Goal: Contribute content

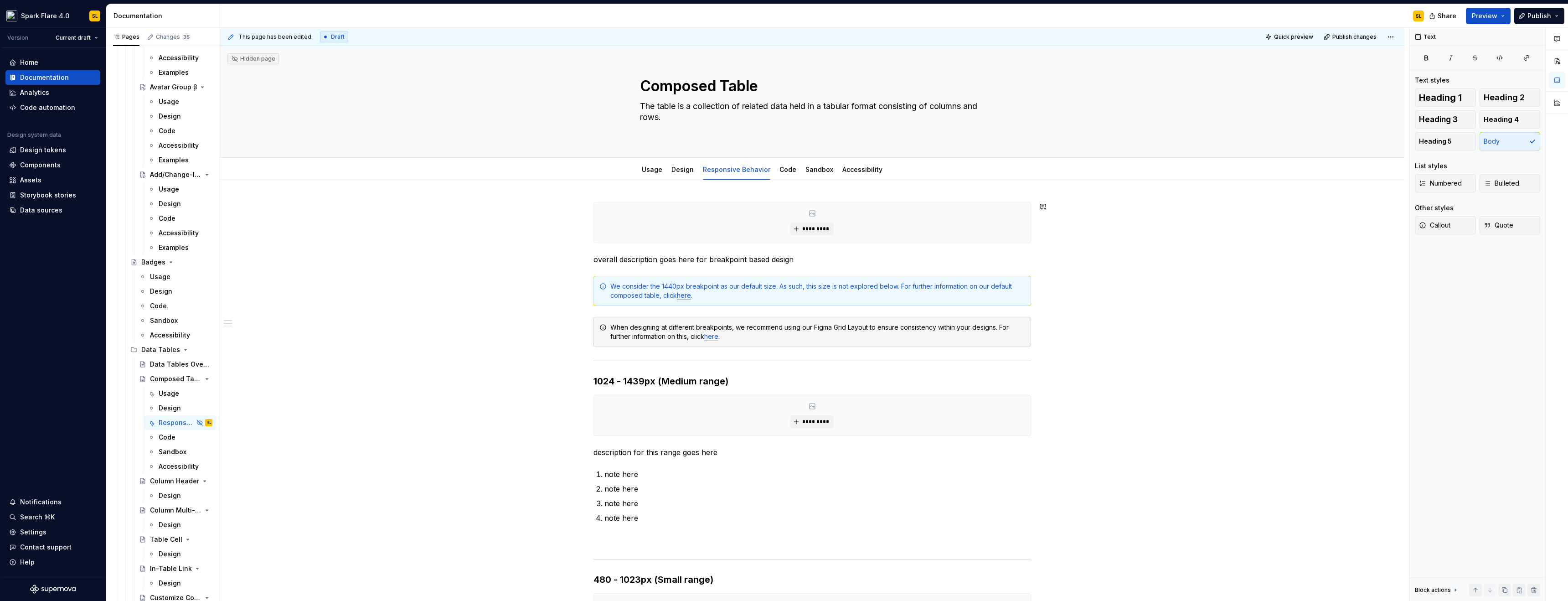
type textarea "*"
click at [674, 284] on div "We consider the 1440px breakpoint as our default size. As such, this size is no…" at bounding box center [817, 291] width 415 height 18
click at [675, 288] on div "We consider the 1440px breakpoint as our default size. As such, this size is no…" at bounding box center [817, 291] width 415 height 18
click at [693, 286] on div "We consider the 1440px breakpoint as our default size. As such, this size is no…" at bounding box center [817, 291] width 415 height 18
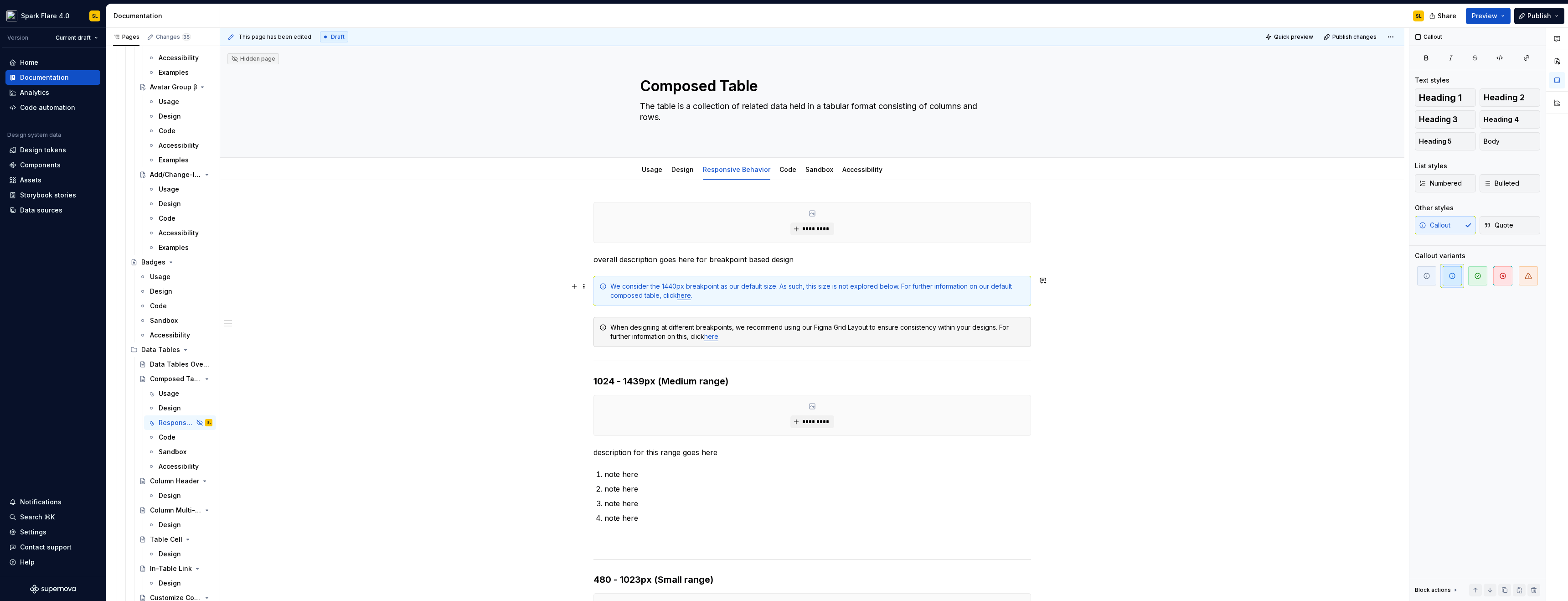
click at [693, 286] on div "We consider the 1440px breakpoint as our default size. As such, this size is no…" at bounding box center [817, 291] width 415 height 18
click at [716, 287] on div "We consider the 1440px breakpoint as our default size. As such, this size is no…" at bounding box center [817, 291] width 415 height 18
click at [792, 286] on div "We consider the 1440px breakpoint range as our default size. As such, this size…" at bounding box center [817, 291] width 415 height 18
click at [789, 287] on div "We consider the 1440px breakpoint range as our default size. As such, this size…" at bounding box center [817, 291] width 415 height 18
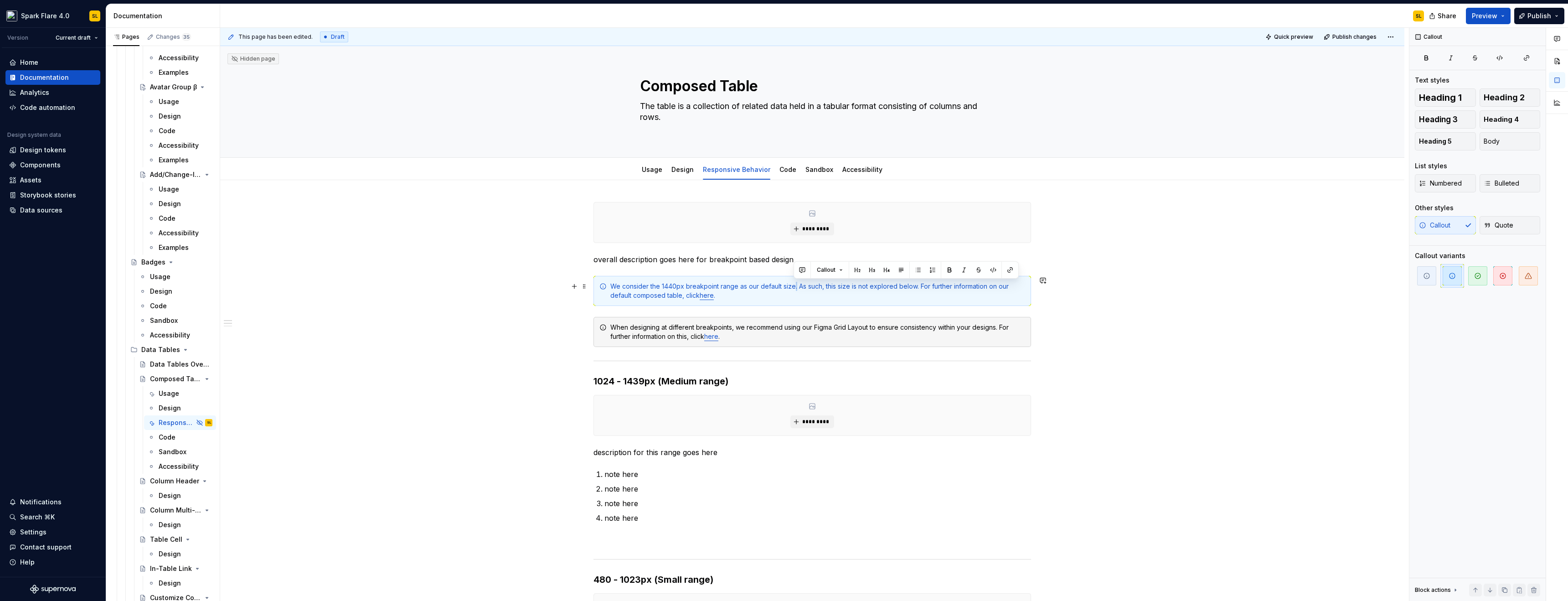
click at [789, 287] on div "We consider the 1440px breakpoint range as our default size. As such, this size…" at bounding box center [817, 291] width 415 height 18
click at [682, 288] on div "We consider the 1440px breakpoint range as our default sizing. As such, this si…" at bounding box center [817, 291] width 415 height 18
click at [677, 288] on div "We consider the 1440px breakpoint range as our default sizing. As such, this si…" at bounding box center [817, 291] width 415 height 18
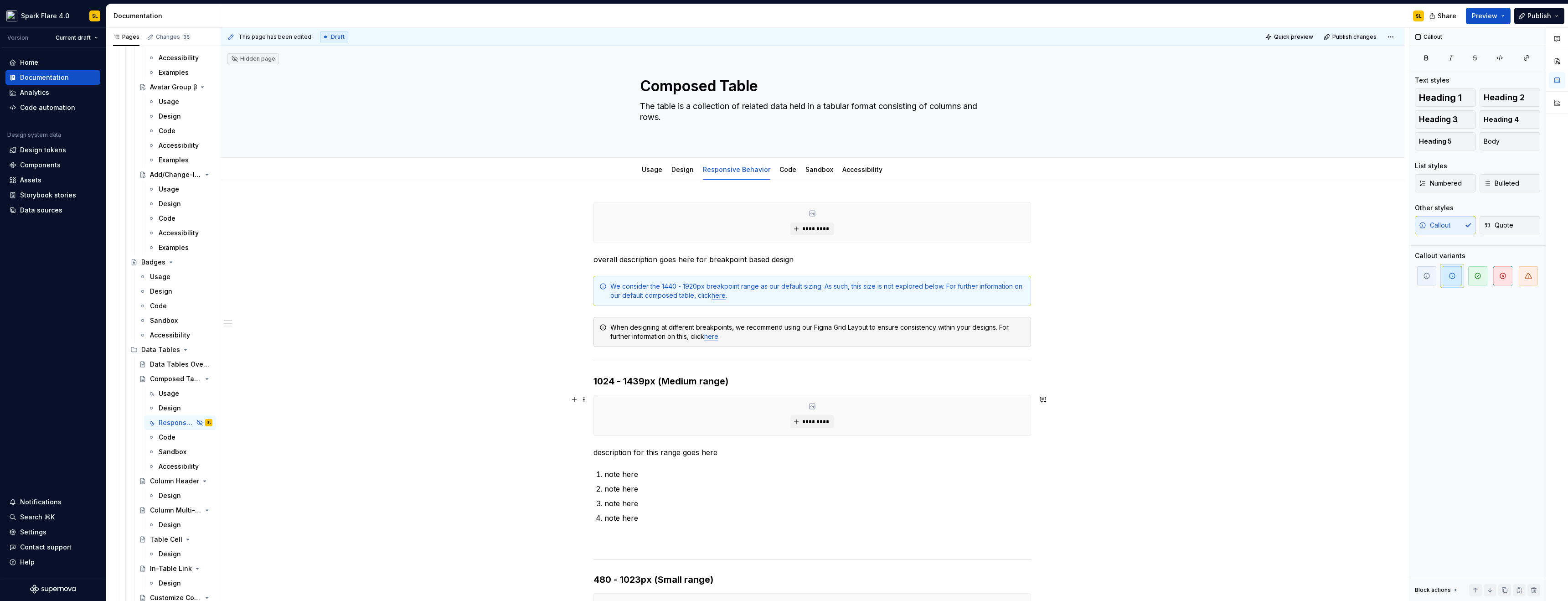
scroll to position [145, 0]
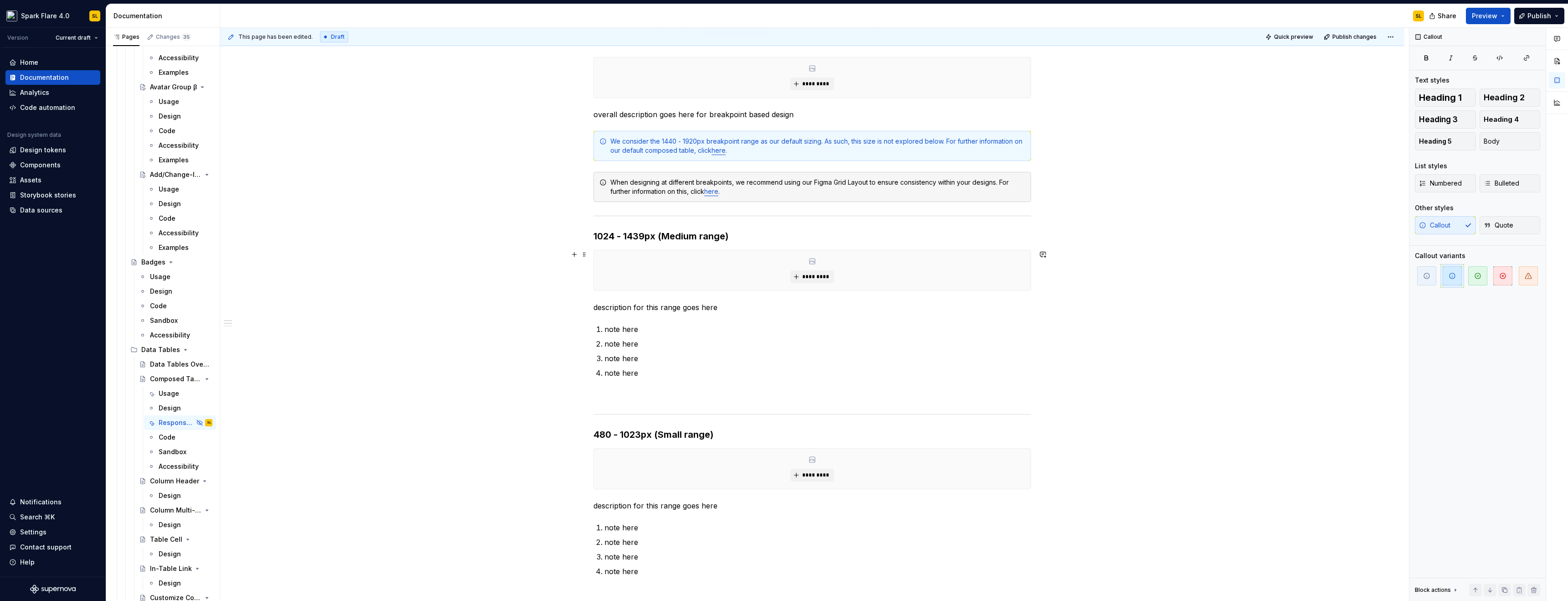
click at [478, 264] on div "********* overall description goes here for breakpoint based design We consider…" at bounding box center [812, 497] width 1184 height 924
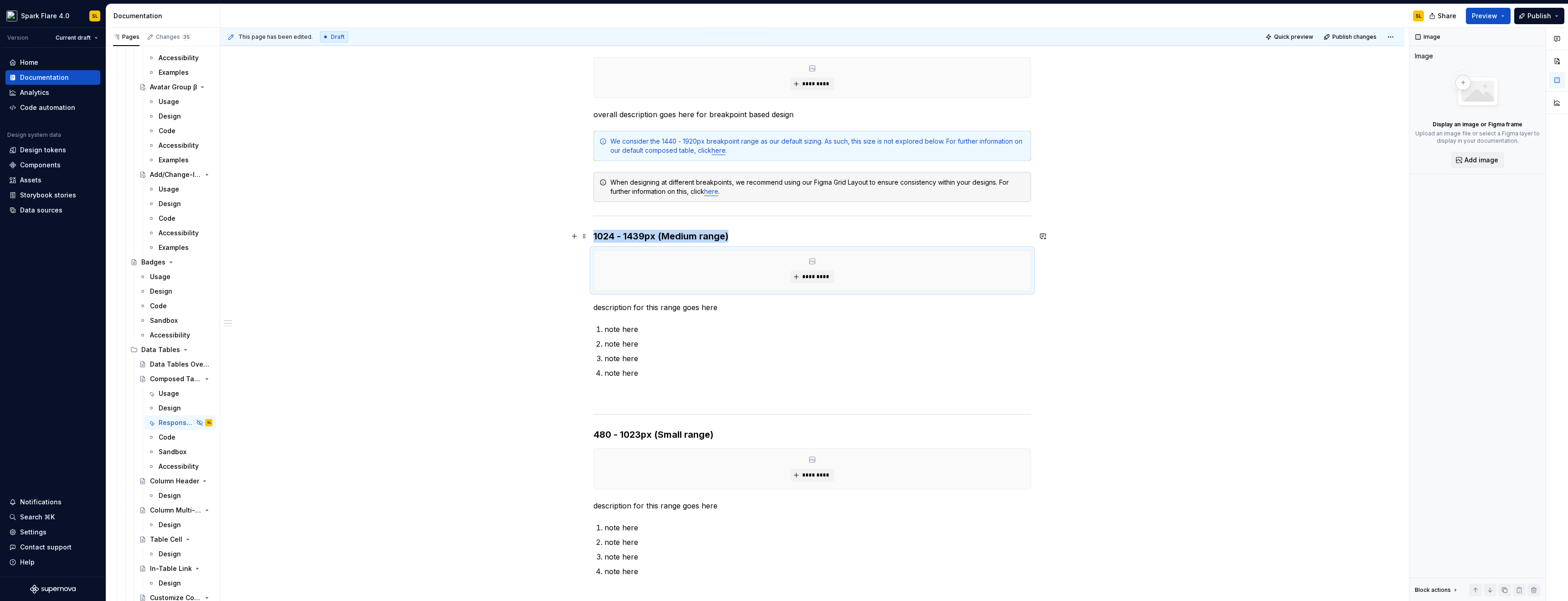
click at [646, 235] on h3 "1024 - 1439px (Medium range)" at bounding box center [812, 236] width 438 height 13
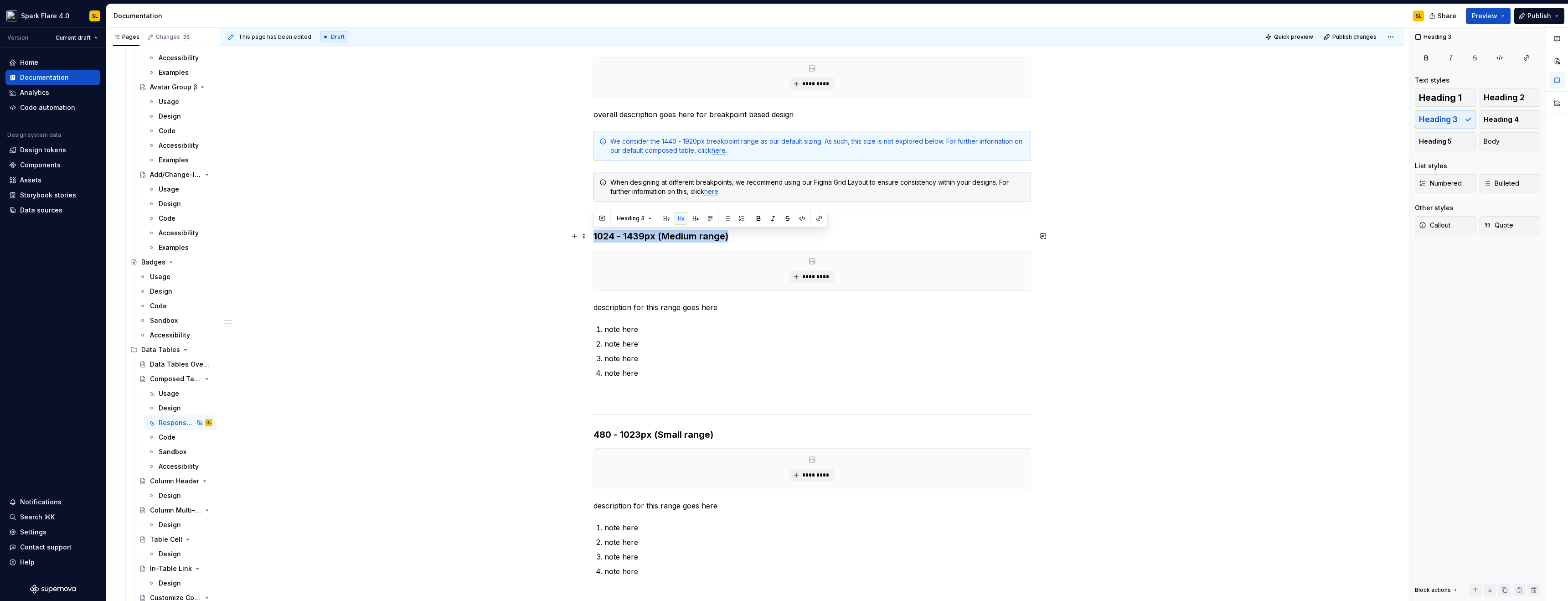
copy h3 "1024 - 1439px (Medium range)"
click at [581, 256] on span at bounding box center [584, 254] width 7 height 13
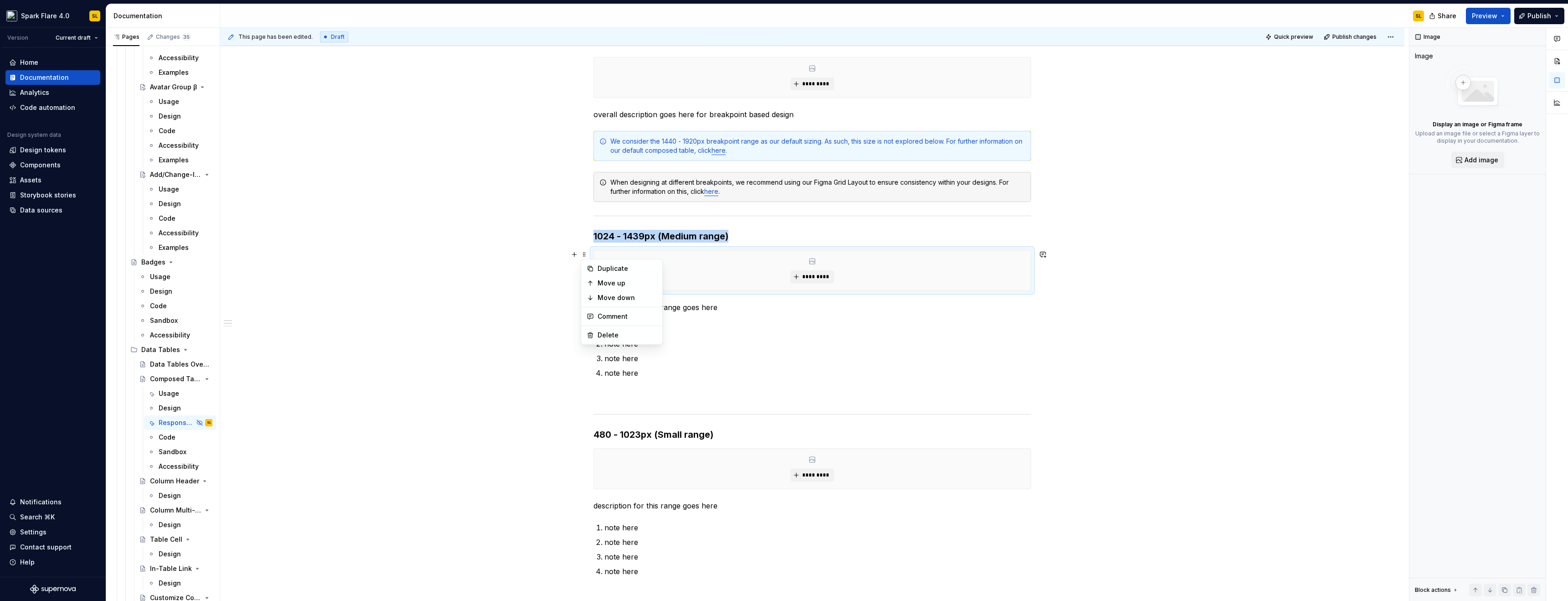
click at [532, 272] on div "********* overall description goes here for breakpoint based design We consider…" at bounding box center [812, 497] width 1184 height 924
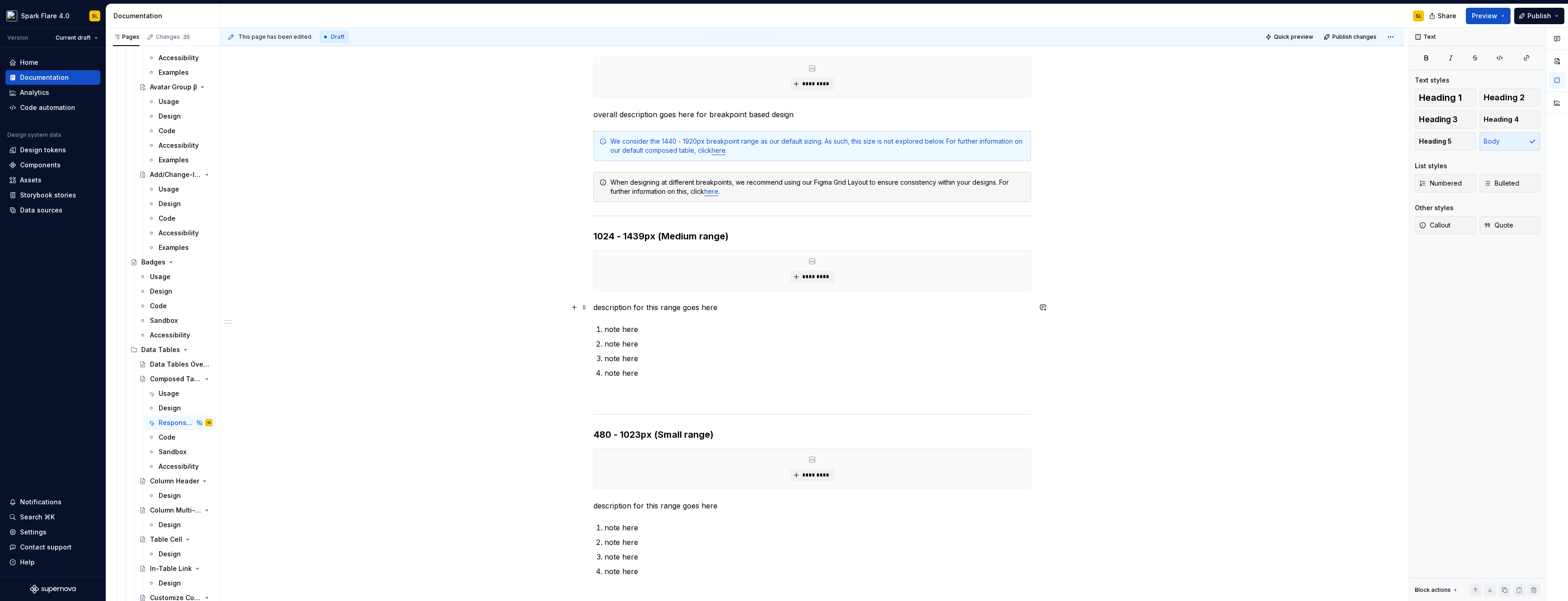
click at [594, 307] on p "description for this range goes here" at bounding box center [812, 308] width 438 height 11
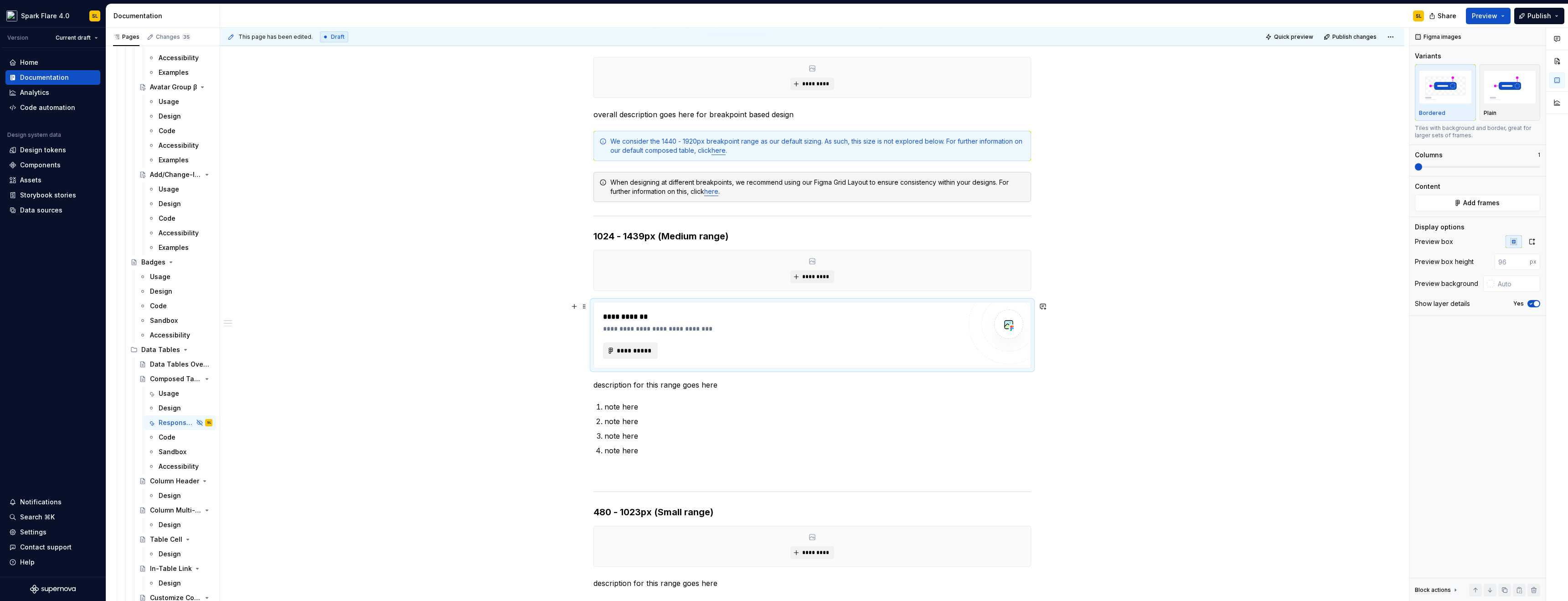
click at [619, 353] on span "**********" at bounding box center [634, 350] width 35 height 9
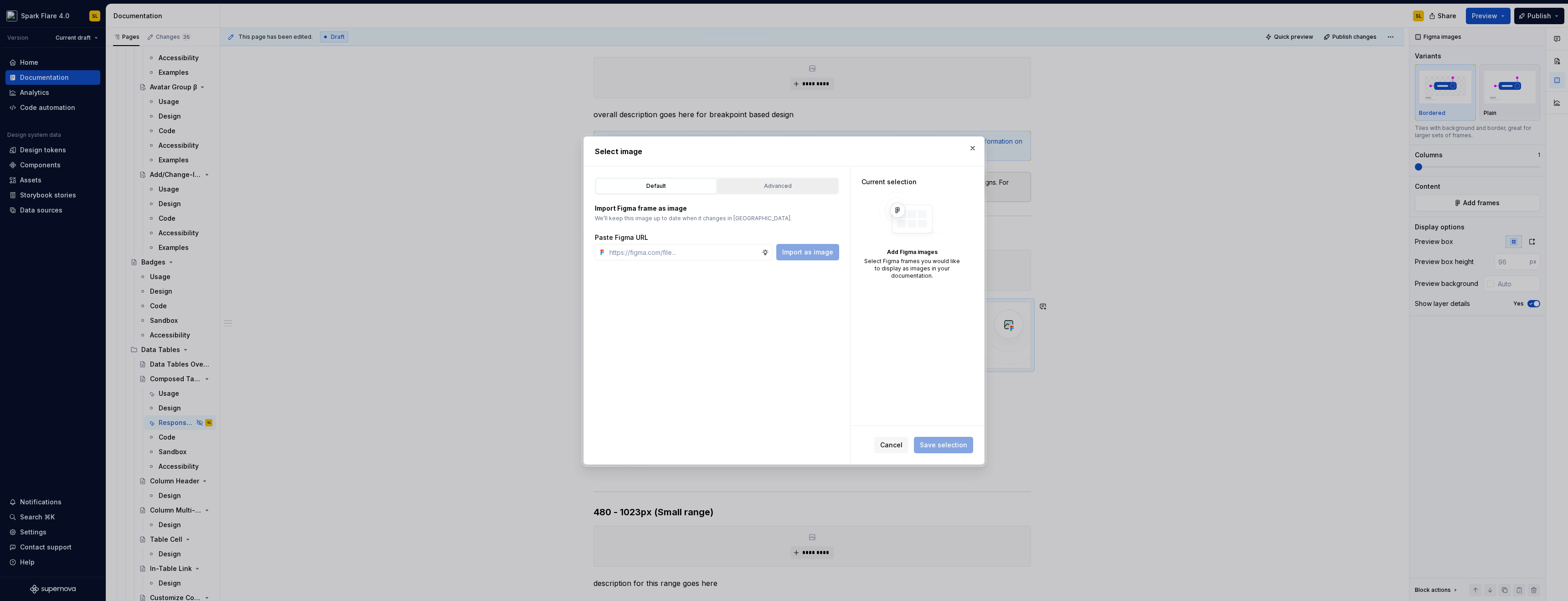
click at [765, 189] on div "Advanced" at bounding box center [778, 186] width 114 height 9
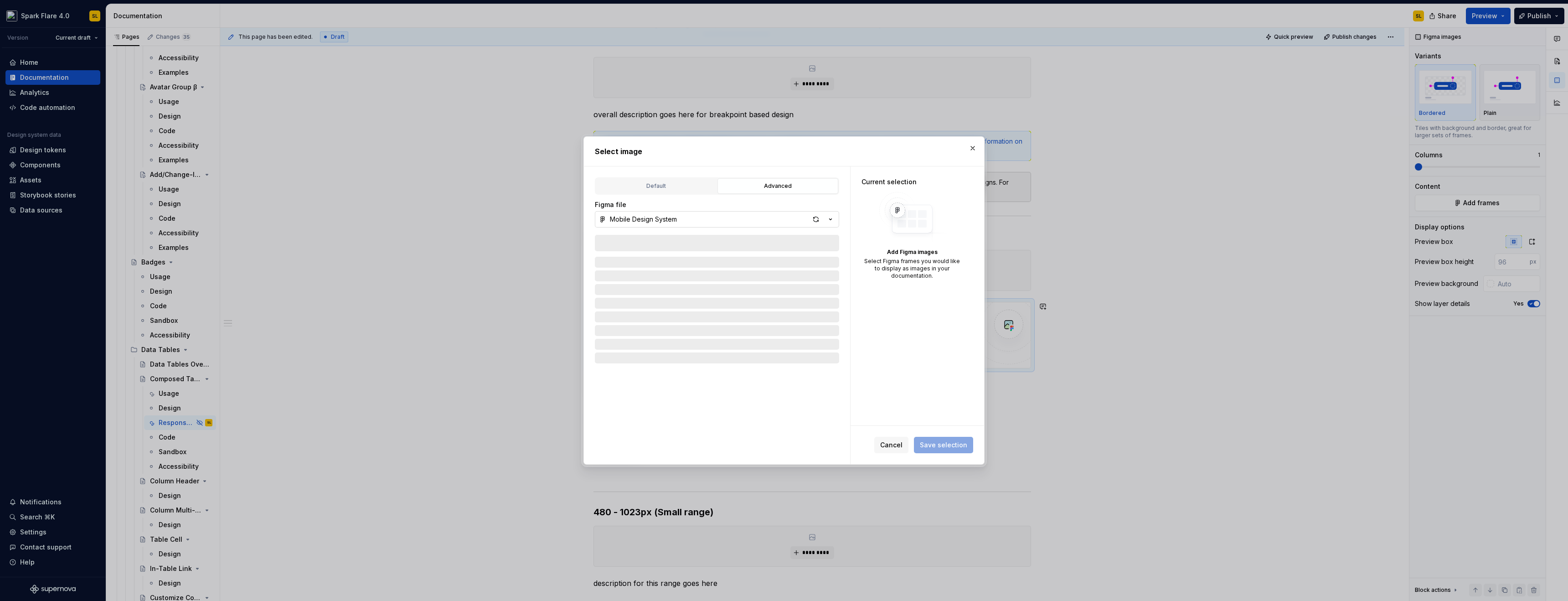
click at [827, 220] on icon "button" at bounding box center [830, 219] width 9 height 9
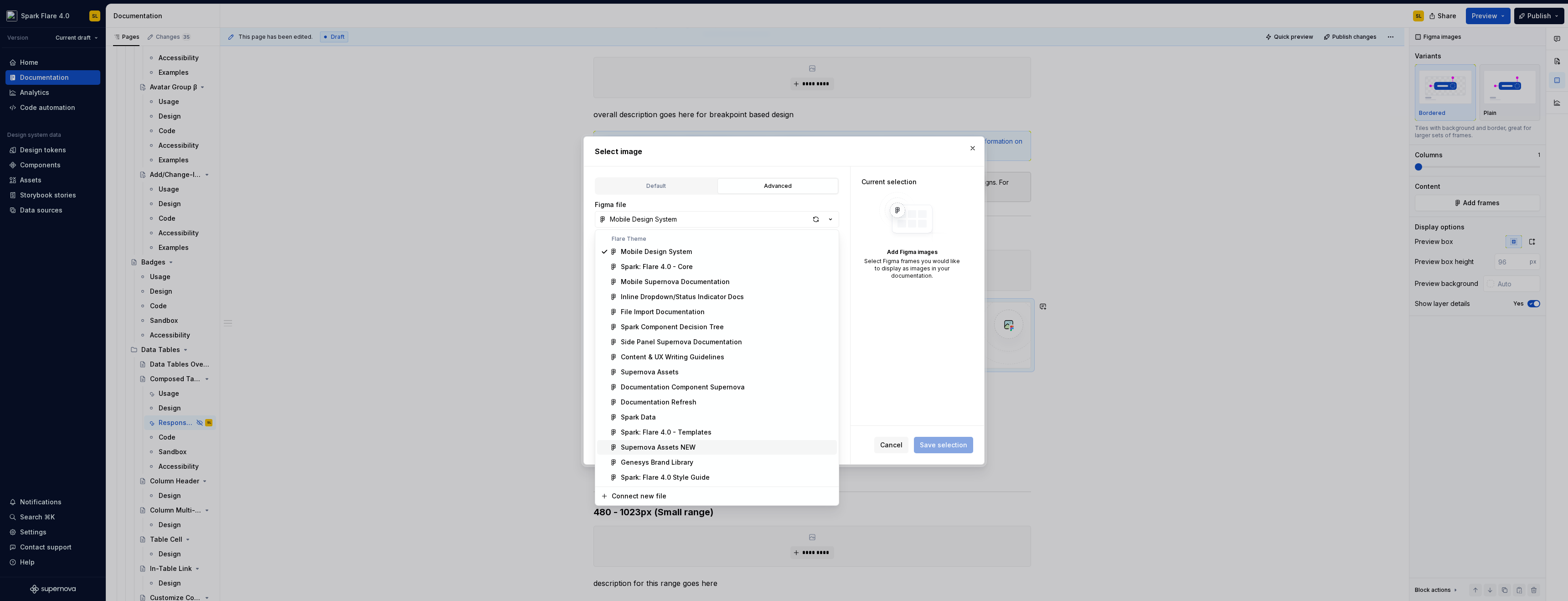
click at [707, 448] on div "Supernova Assets NEW" at bounding box center [727, 447] width 212 height 9
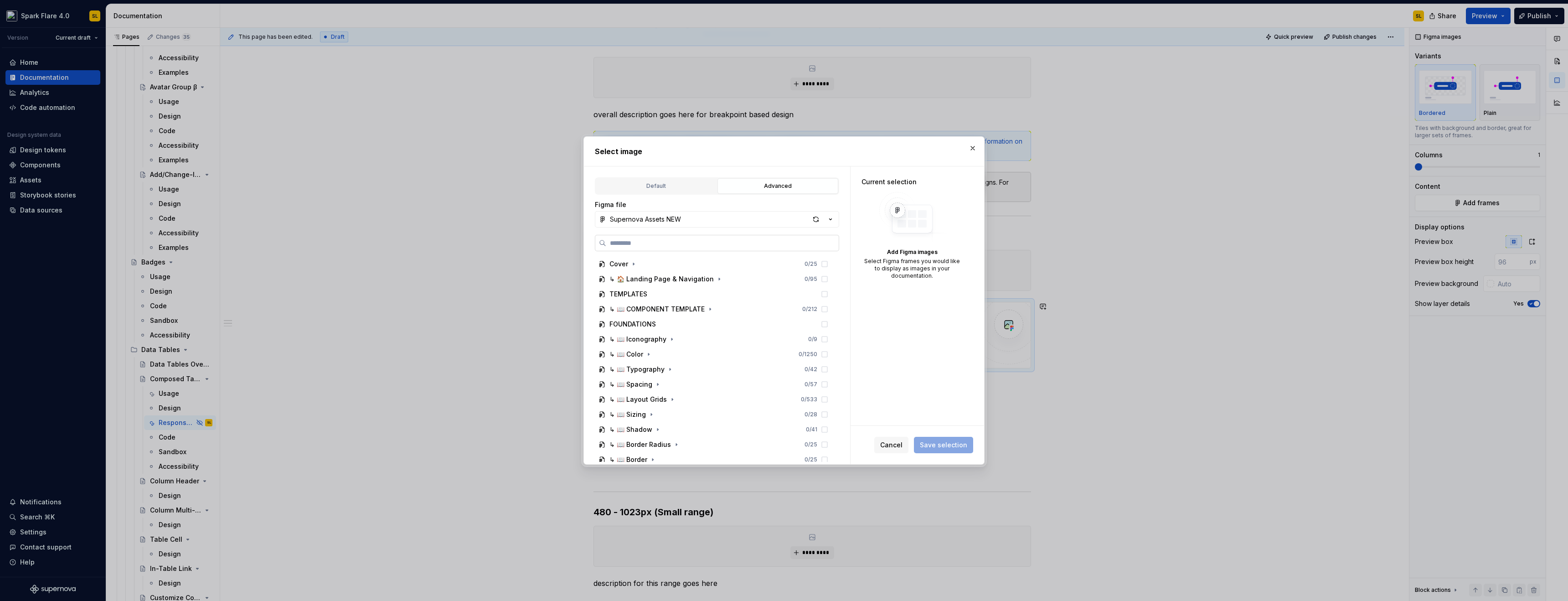
type textarea "*"
paste input "**********"
type input "**********"
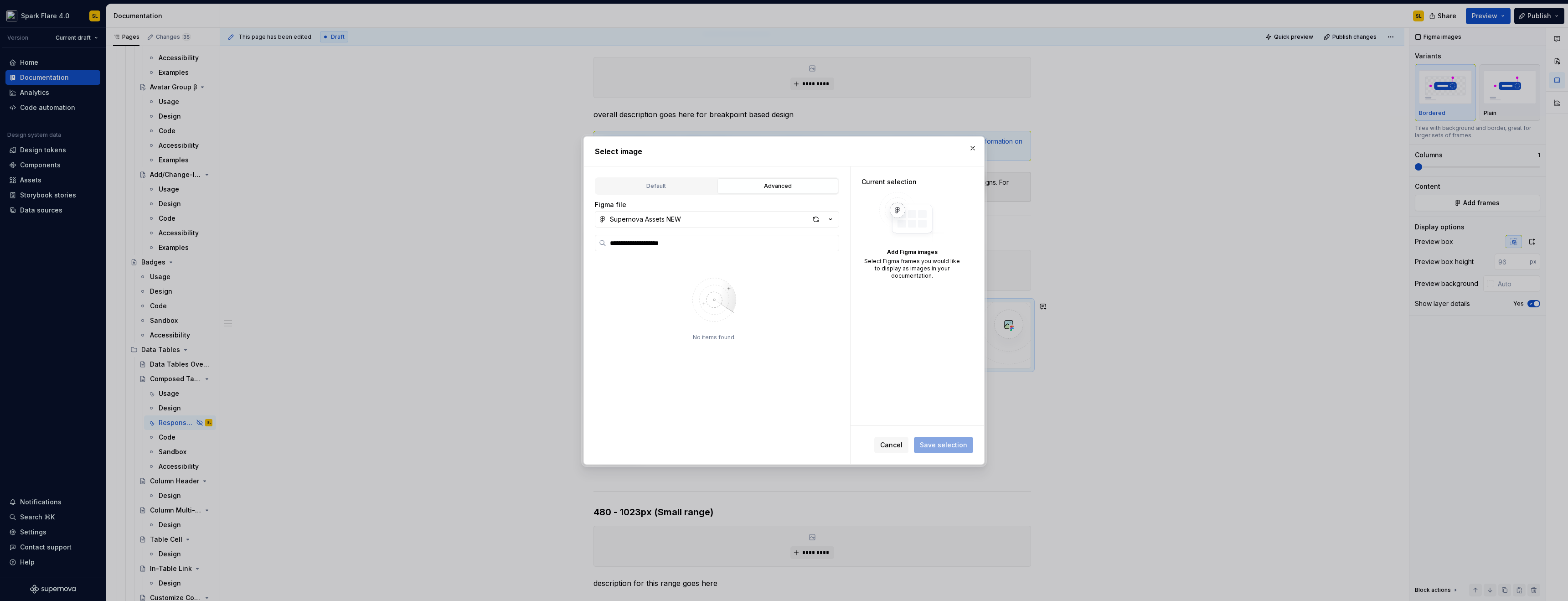
click at [809, 220] on button "Supernova Assets NEW" at bounding box center [716, 219] width 244 height 16
click at [816, 219] on div at bounding box center [784, 300] width 1568 height 601
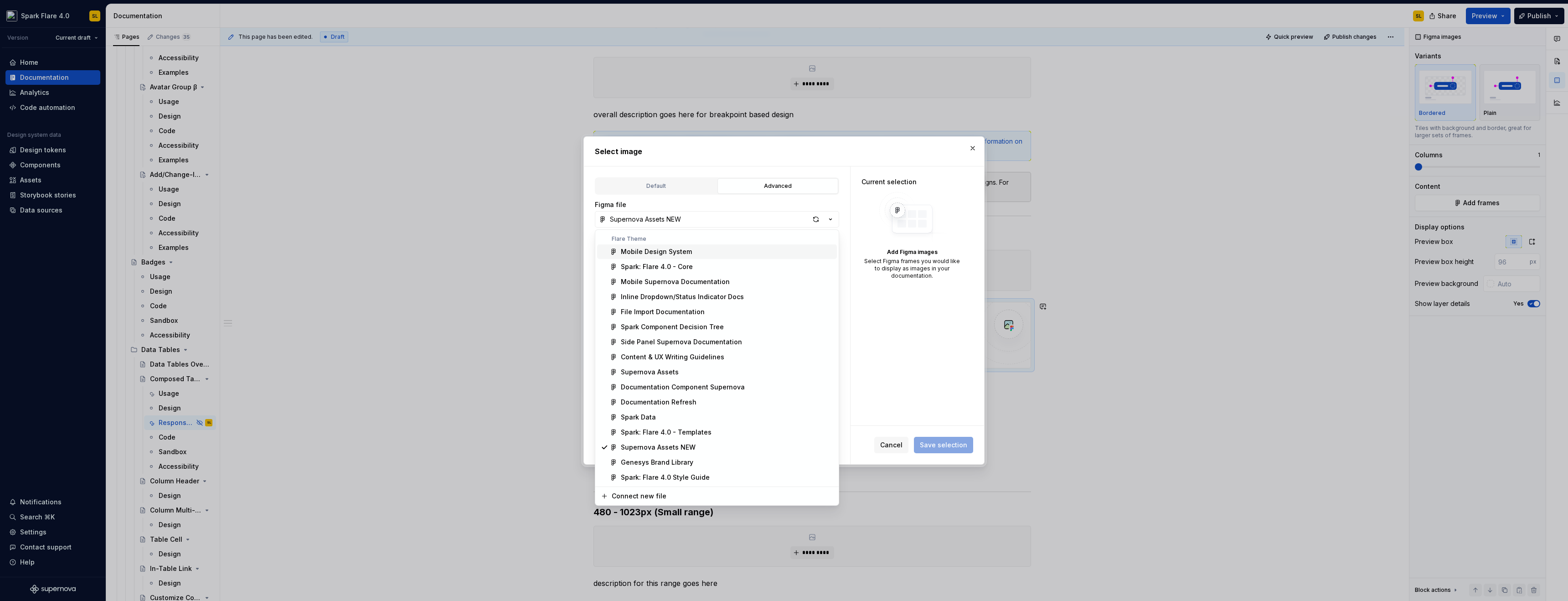
click at [816, 220] on div "**********" at bounding box center [784, 300] width 1568 height 601
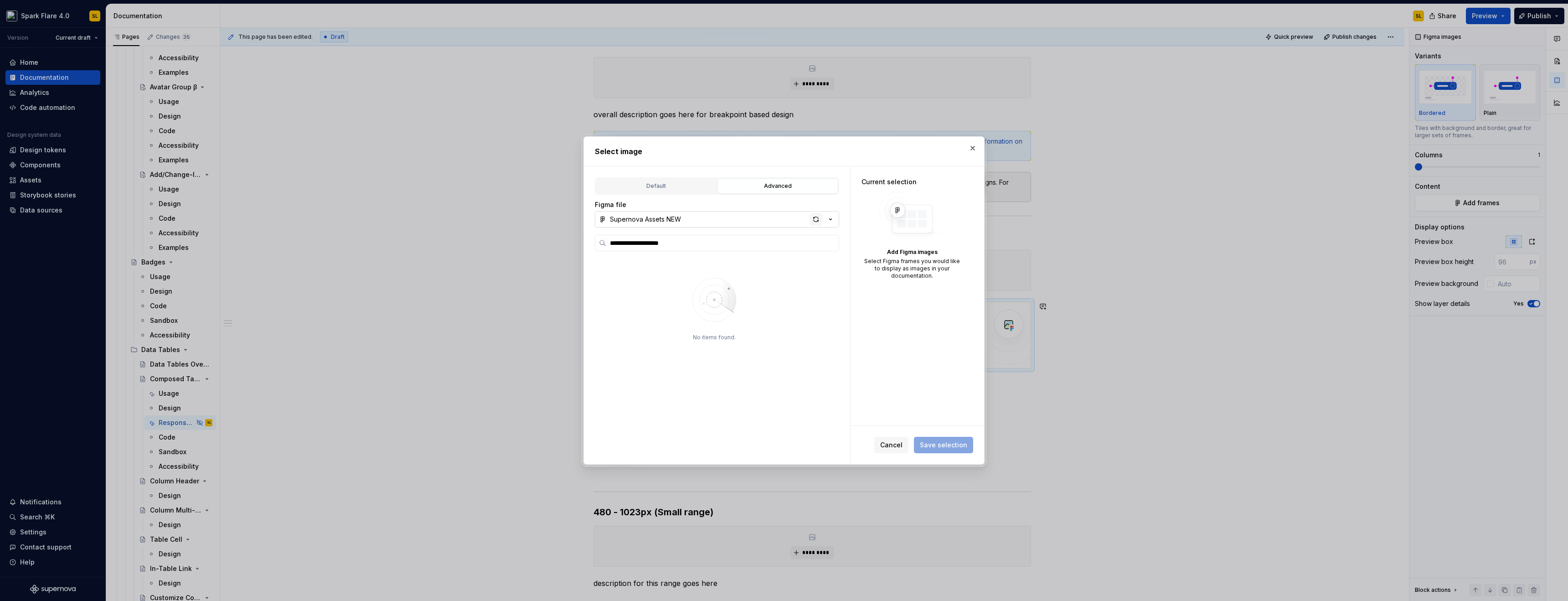
click at [814, 219] on div "button" at bounding box center [816, 219] width 13 height 13
click at [794, 279] on button "button" at bounding box center [797, 279] width 13 height 13
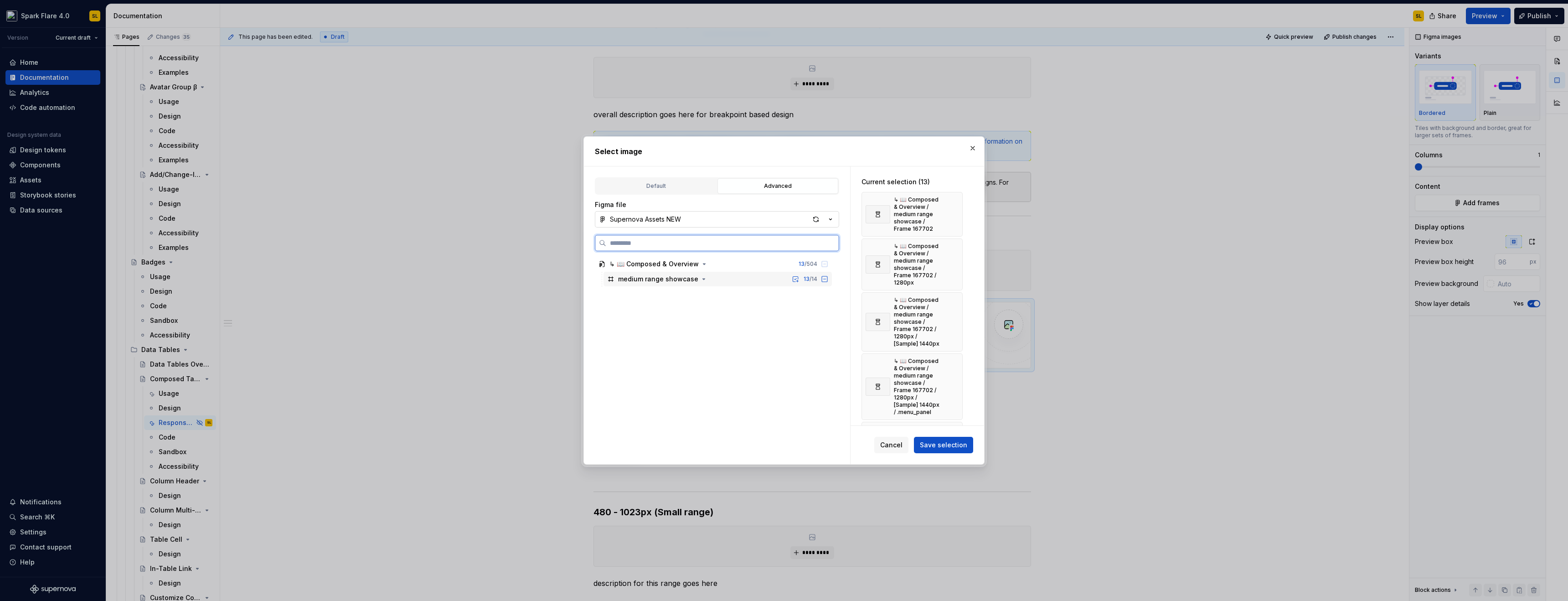
click at [825, 279] on icon at bounding box center [824, 279] width 5 height 5
click at [954, 215] on button "button" at bounding box center [952, 214] width 13 height 13
click at [954, 258] on button "button" at bounding box center [952, 264] width 13 height 13
click at [954, 292] on div "↳ 📖 Composed & Overview / medium range showcase / Frame 167702 / 1280px / [Samp…" at bounding box center [912, 322] width 101 height 59
click at [954, 215] on button "button" at bounding box center [952, 221] width 13 height 13
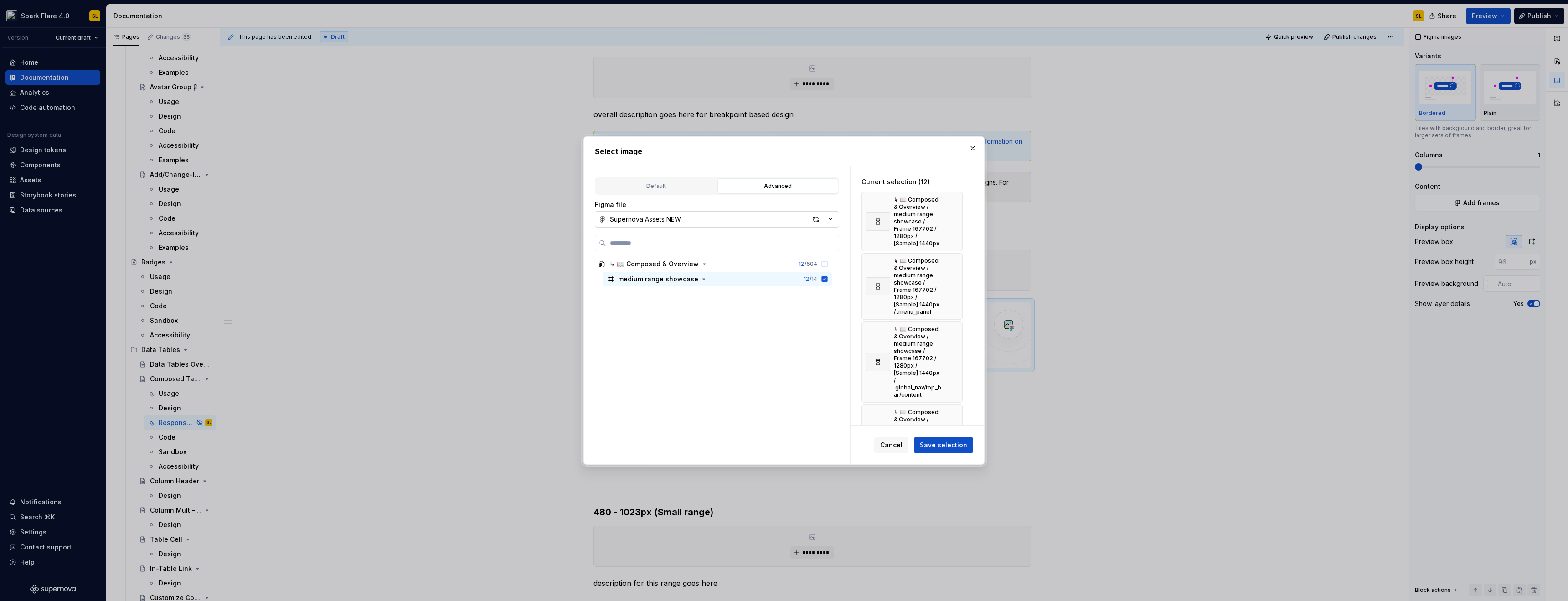
click at [954, 280] on button "button" at bounding box center [952, 286] width 13 height 13
click at [954, 322] on div "↳ 📖 Composed & Overview / medium range showcase / Frame 167702 / 1280px / [Samp…" at bounding box center [912, 362] width 101 height 81
click at [954, 215] on div "↳ 📖 Composed & Overview / medium range showcase / Frame 167702 / 1280px / [Samp…" at bounding box center [912, 232] width 101 height 81
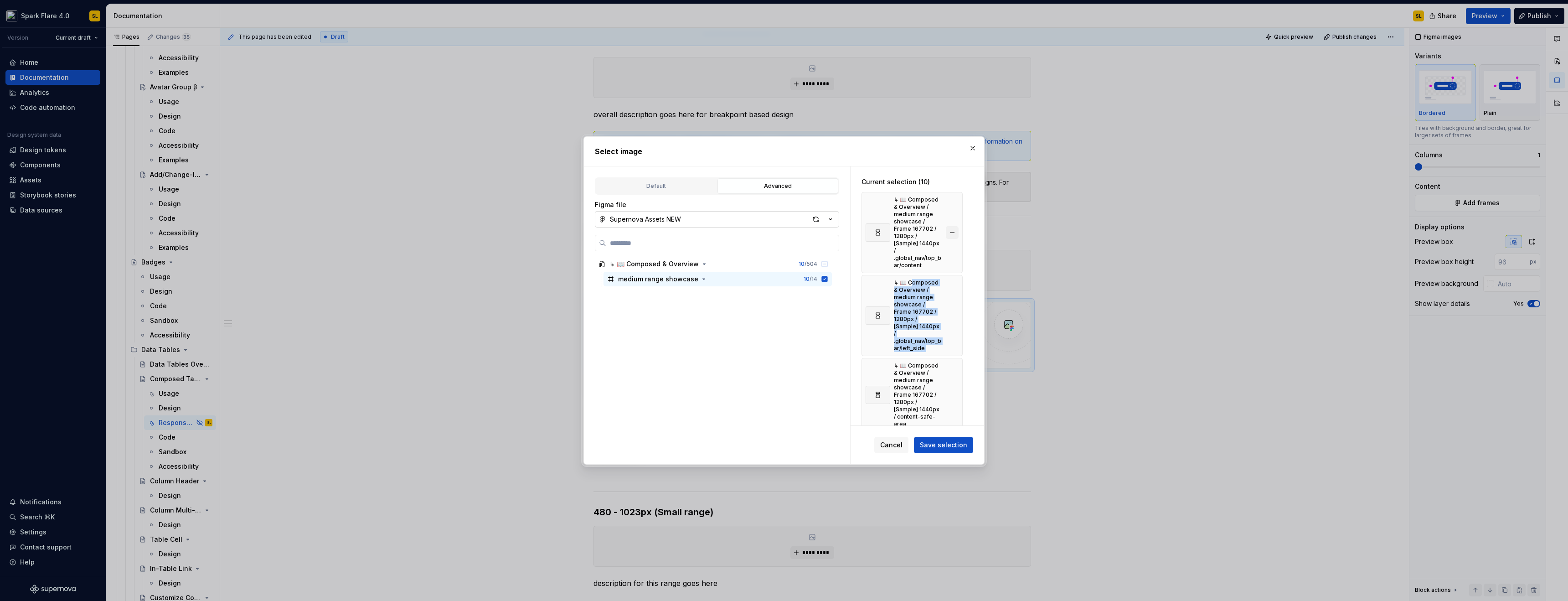
click at [955, 228] on button "button" at bounding box center [952, 232] width 13 height 13
click at [955, 275] on div "↳ 📖 Composed & Overview / medium range showcase / Frame 167702 / 1280px / [Samp…" at bounding box center [912, 315] width 101 height 81
click at [955, 309] on button "button" at bounding box center [952, 315] width 13 height 13
click at [955, 388] on button "button" at bounding box center [952, 395] width 13 height 13
click at [955, 434] on div "↳ 📖 Composed & Overview / medium range showcase / Frame 167702 / 1024px" at bounding box center [912, 459] width 101 height 52
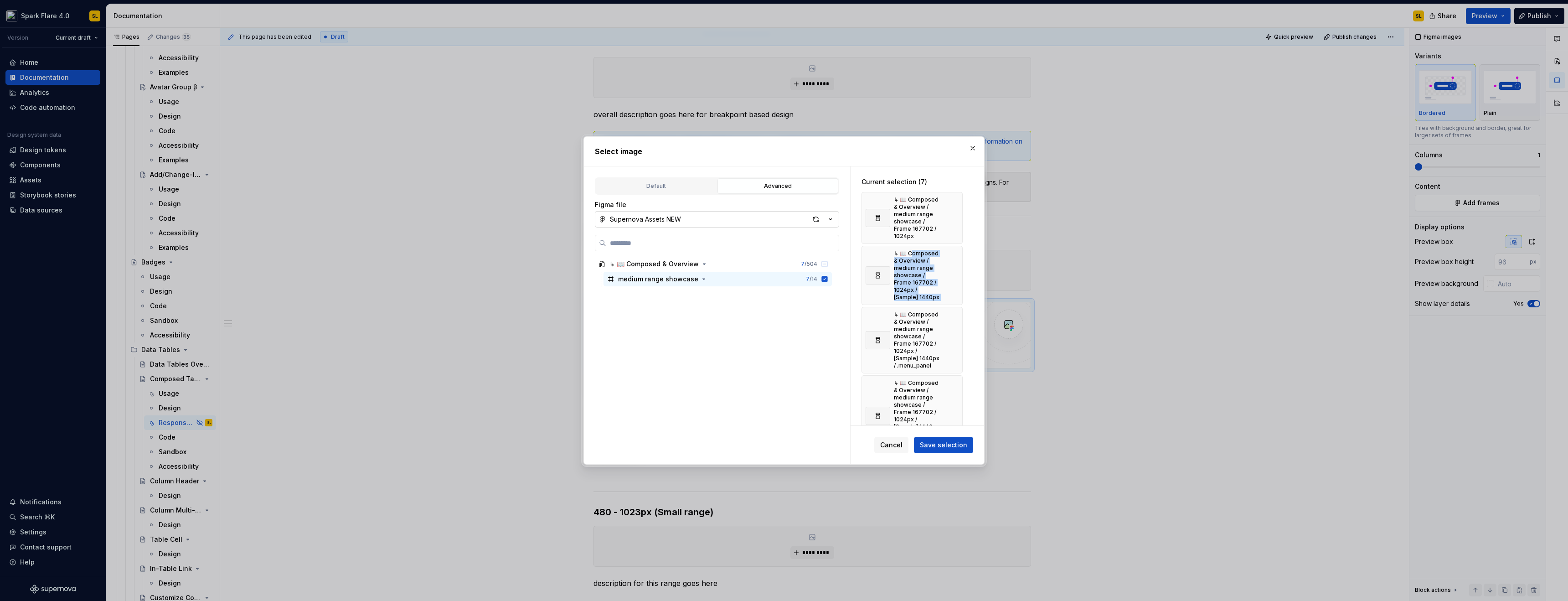
click at [955, 228] on div "↳ 📖 Composed & Overview / medium range showcase / Frame 167702 / 1024px" at bounding box center [912, 217] width 101 height 52
click at [953, 220] on button "button" at bounding box center [952, 217] width 13 height 13
click at [953, 246] on div "↳ 📖 Composed & Overview / medium range showcase / Frame 167702 / 1024px / [Samp…" at bounding box center [912, 275] width 101 height 59
click at [953, 220] on button "button" at bounding box center [952, 221] width 13 height 13
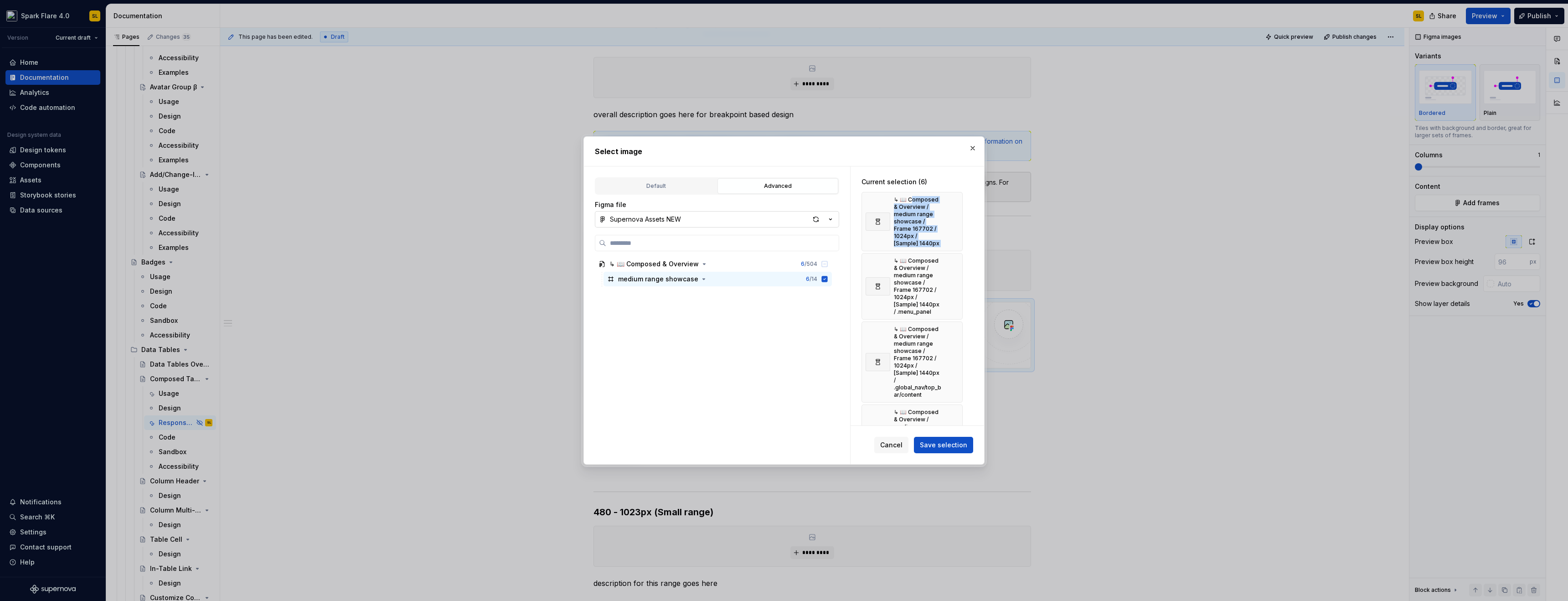
click at [953, 280] on button "button" at bounding box center [952, 286] width 13 height 13
click at [953, 322] on div "↳ 📖 Composed & Overview / medium range showcase / Frame 167702 / 1024px / [Samp…" at bounding box center [912, 362] width 101 height 81
click at [953, 220] on div "↳ 📖 Composed & Overview / medium range showcase / Frame 167702 / 1024px / [Samp…" at bounding box center [912, 232] width 101 height 81
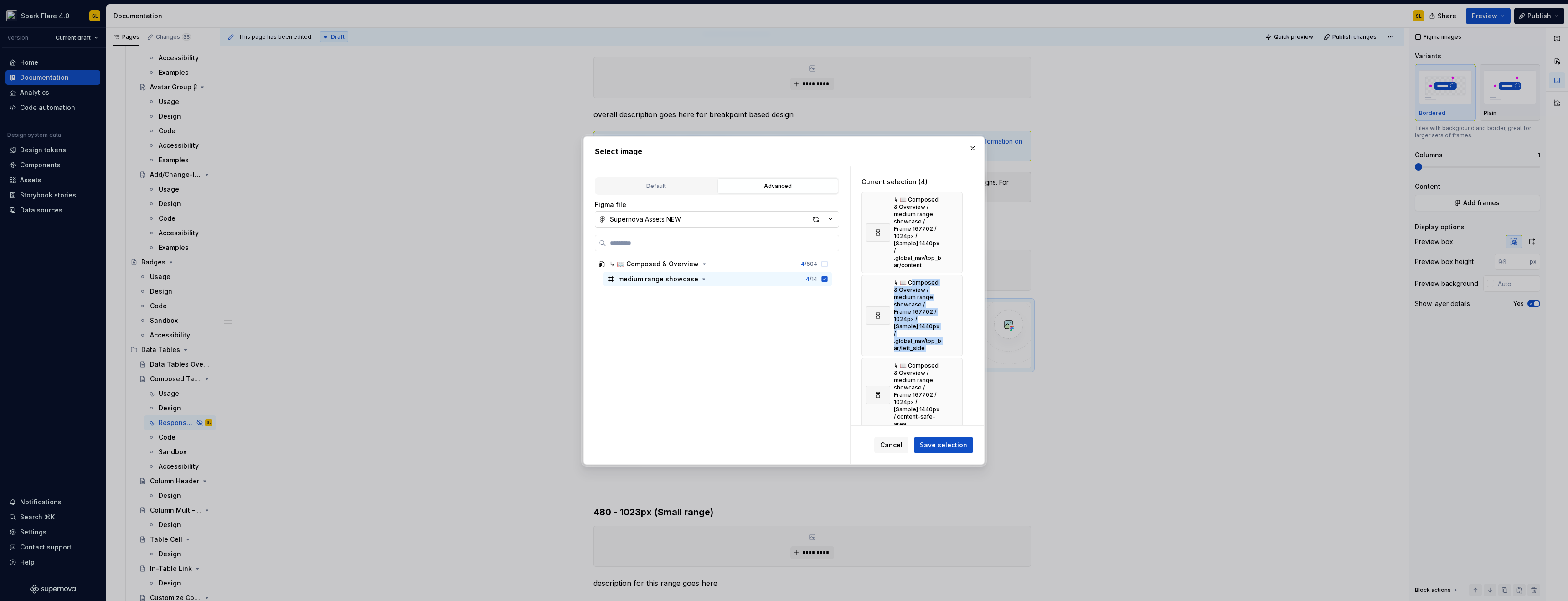
click at [953, 220] on div "↳ 📖 Composed & Overview / medium range showcase / Frame 167702 / 1024px / [Samp…" at bounding box center [912, 232] width 101 height 81
click at [954, 226] on button "button" at bounding box center [952, 232] width 13 height 13
click at [954, 309] on button "button" at bounding box center [952, 315] width 13 height 13
click at [954, 226] on button "button" at bounding box center [952, 228] width 13 height 13
click at [952, 212] on button "button" at bounding box center [952, 210] width 13 height 13
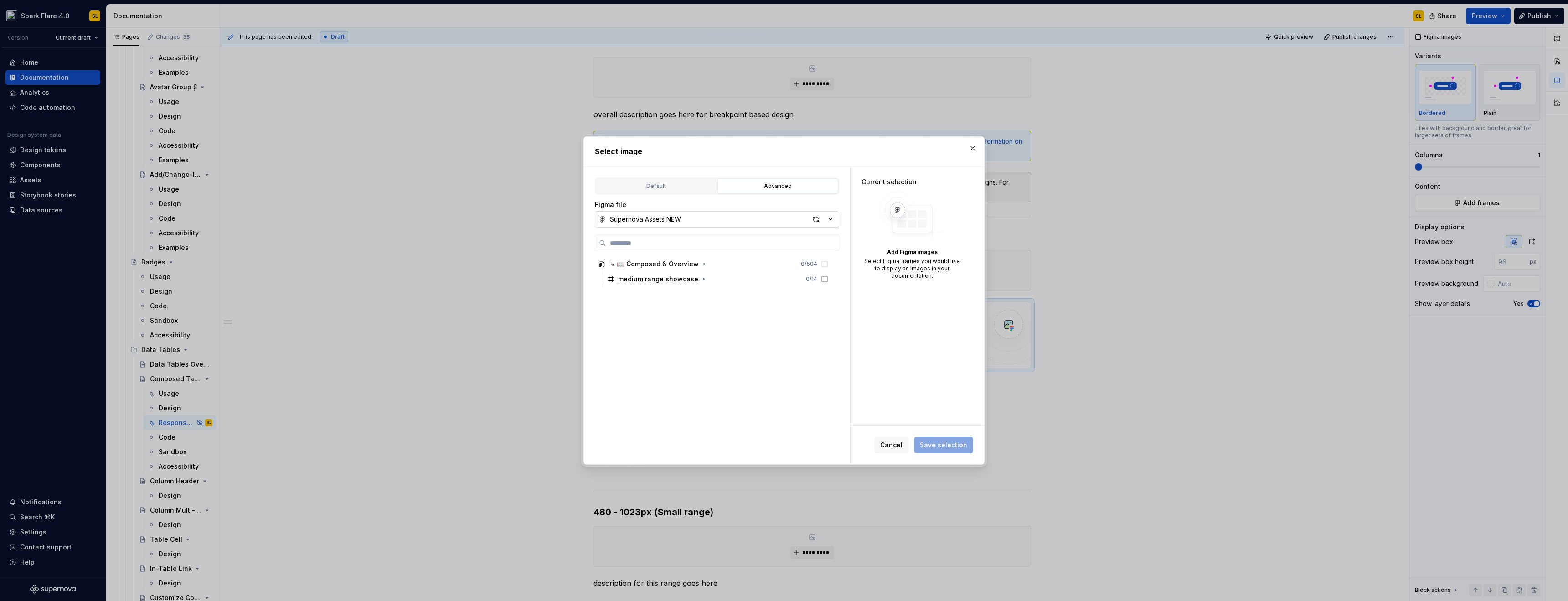
click at [759, 358] on div "↳ 📖 Composed & Overview 0 / 504 medium range showcase 0 / 14" at bounding box center [714, 359] width 239 height 205
click at [823, 278] on icon at bounding box center [825, 279] width 7 height 7
drag, startPoint x: 946, startPoint y: 442, endPoint x: 774, endPoint y: 316, distance: 213.2
click at [947, 442] on span "Save selection" at bounding box center [943, 445] width 47 height 9
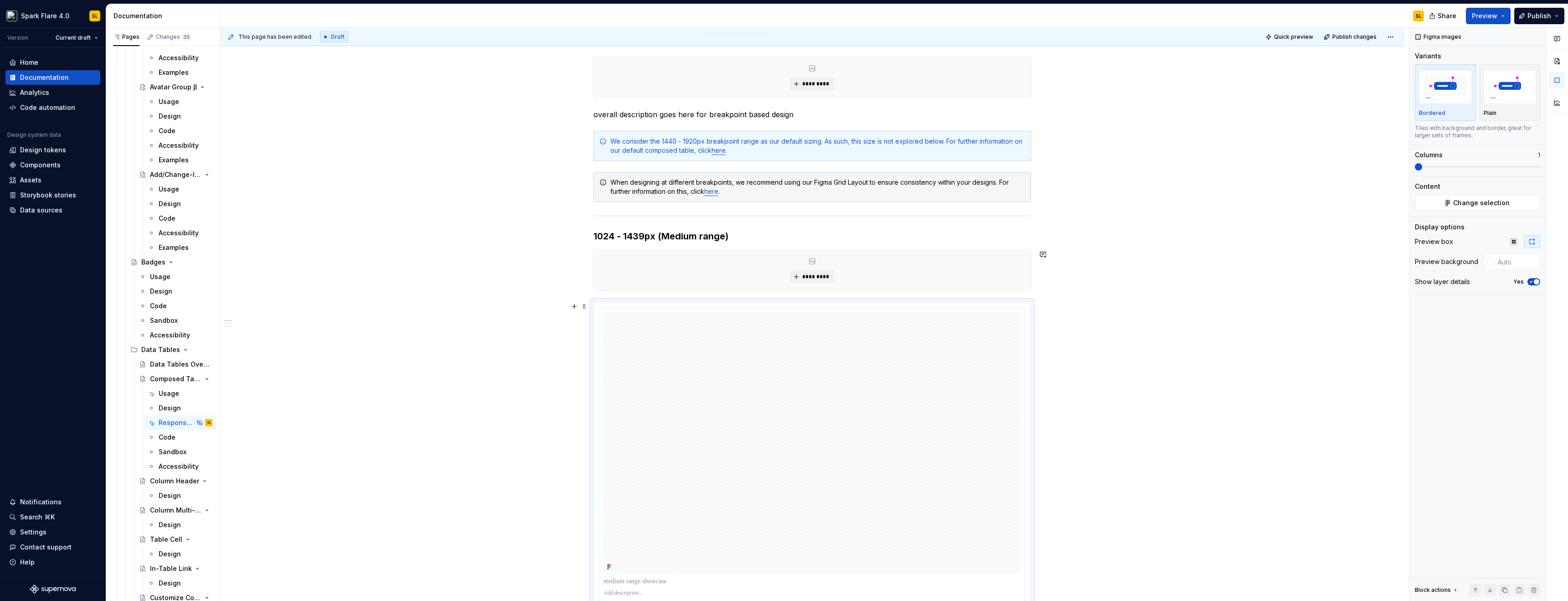
scroll to position [177, 0]
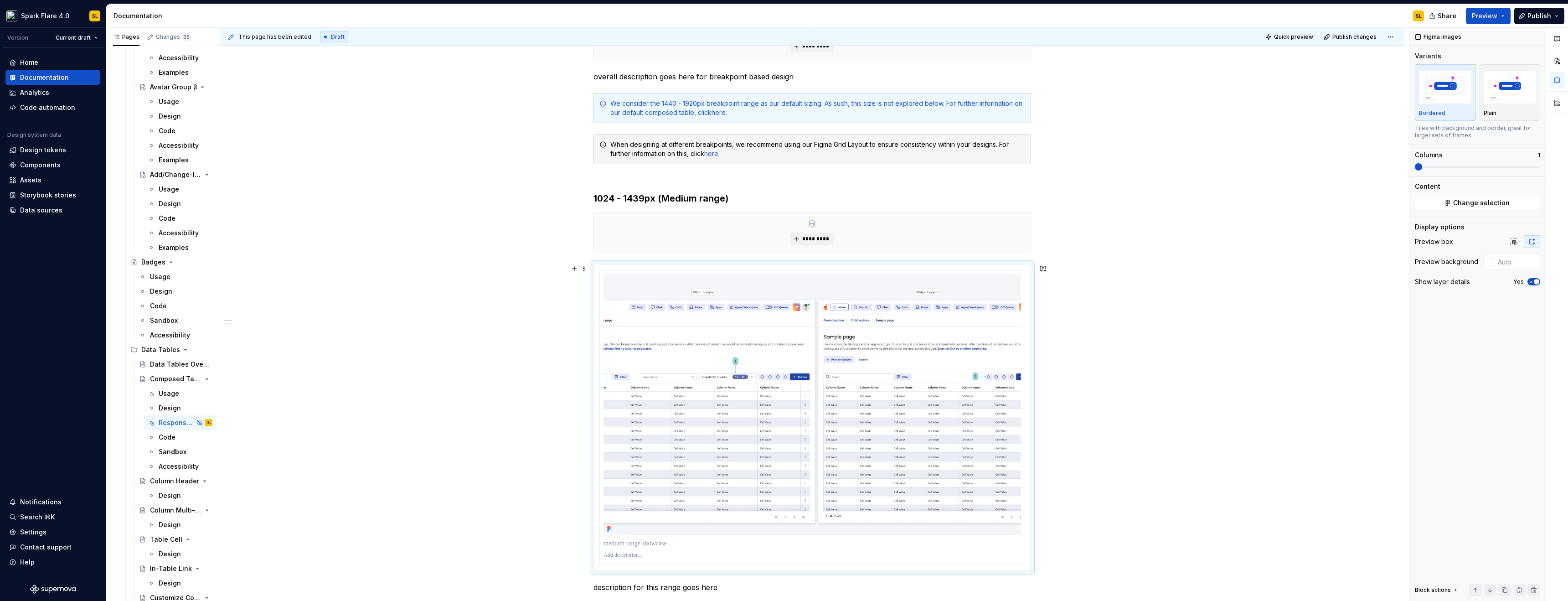
scroll to position [422, 0]
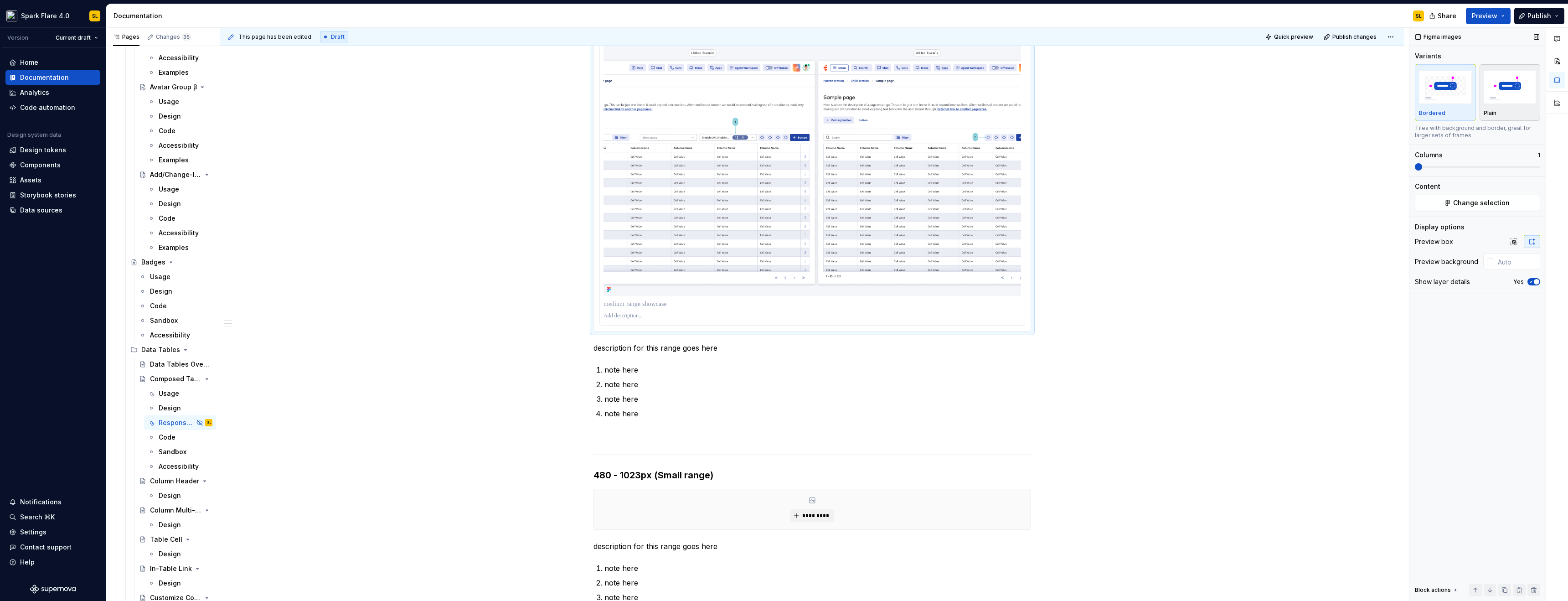
click at [1500, 100] on img "button" at bounding box center [1510, 86] width 53 height 33
click at [1533, 283] on icon "button" at bounding box center [1531, 281] width 7 height 5
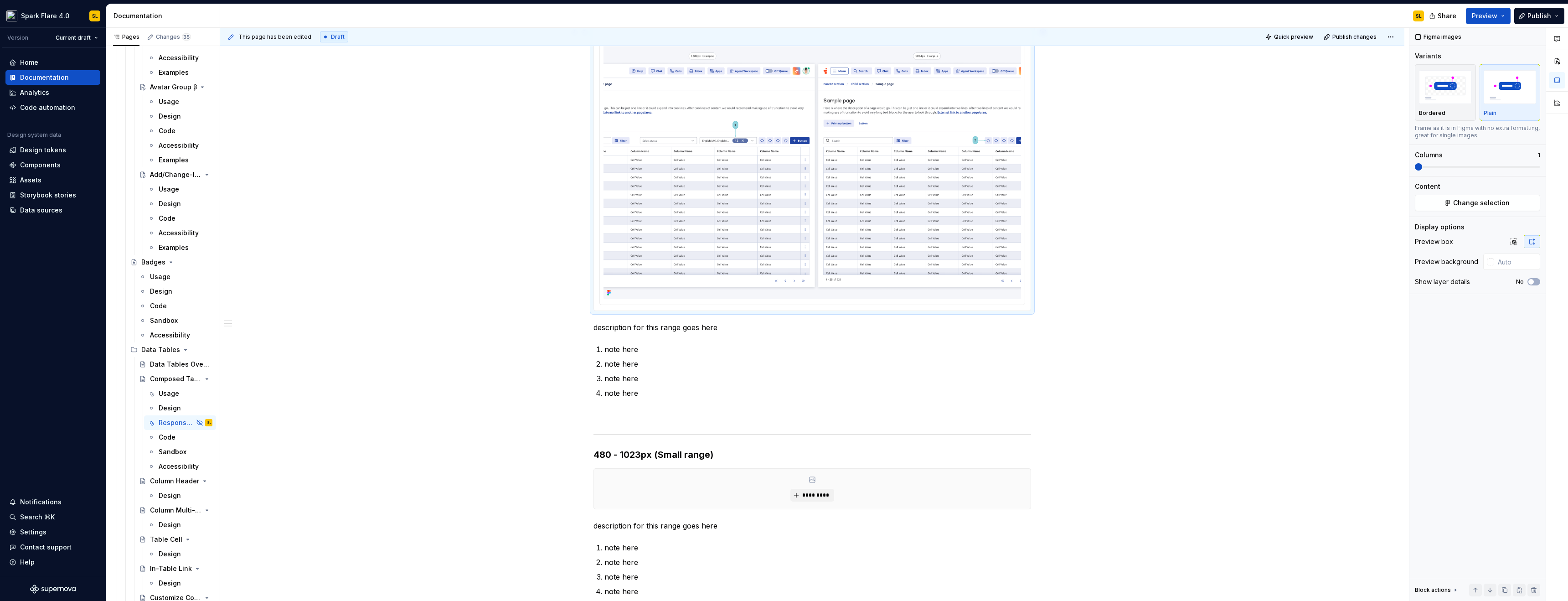
click at [1130, 224] on div "********* overall description goes here for breakpoint based design We consider…" at bounding box center [812, 370] width 1184 height 1218
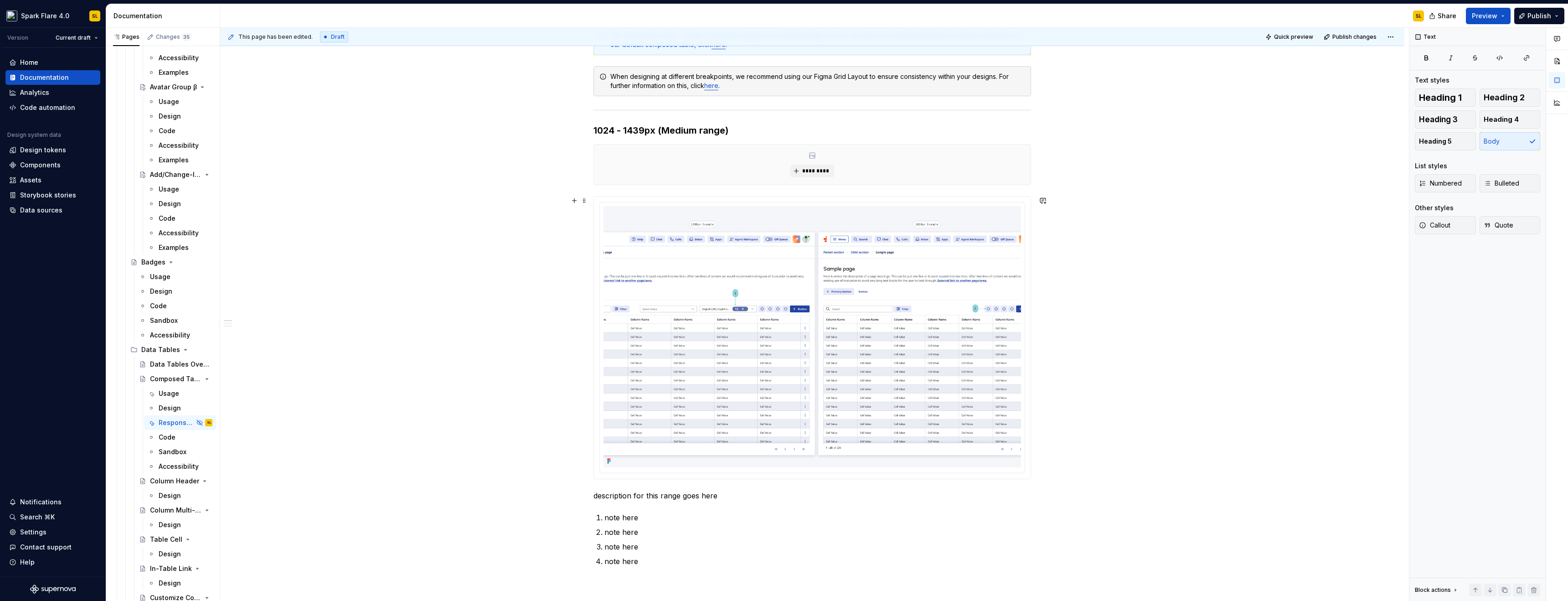
scroll to position [245, 0]
click at [405, 197] on div "********* overall description goes here for breakpoint based design We consider…" at bounding box center [812, 544] width 1184 height 1218
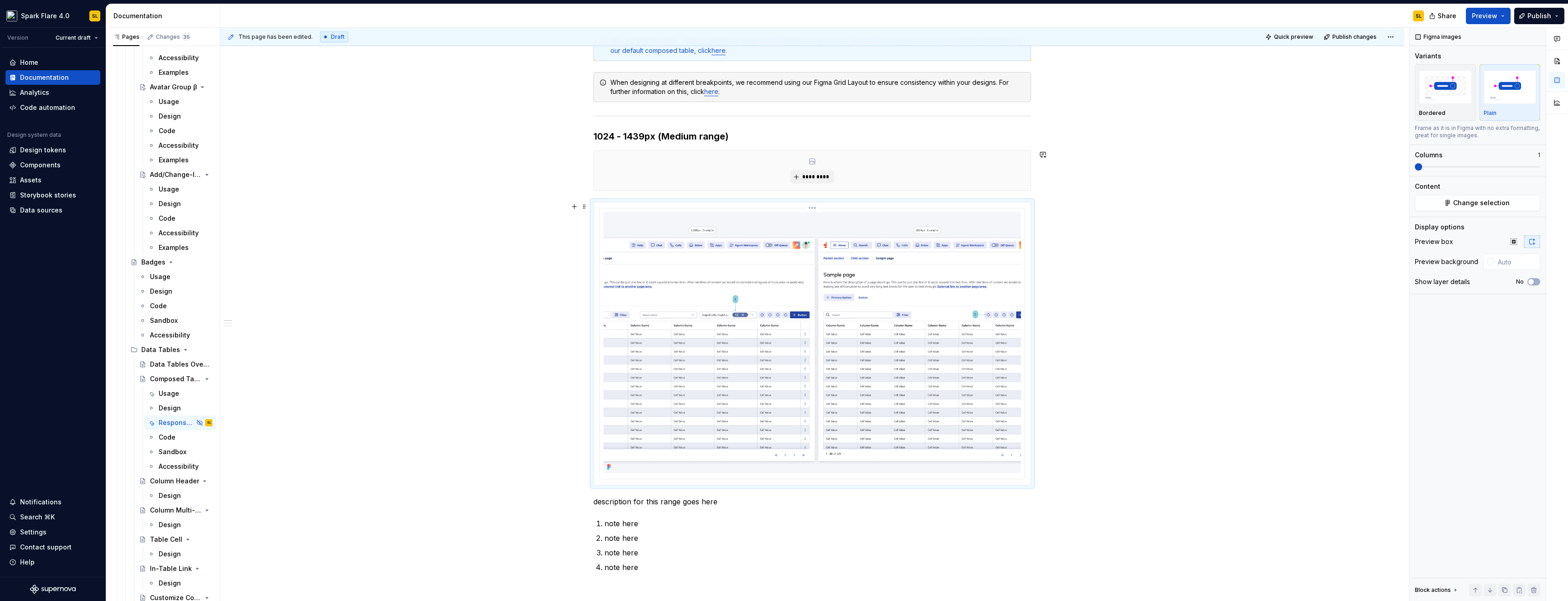
click at [473, 277] on div "********* overall description goes here for breakpoint based design We consider…" at bounding box center [812, 544] width 1184 height 1218
click at [772, 253] on img at bounding box center [812, 342] width 418 height 261
click at [1250, 242] on div "This page has been edited. Draft Quick preview Publish changes Hidden page Comp…" at bounding box center [814, 315] width 1189 height 574
click at [848, 297] on img at bounding box center [812, 342] width 418 height 261
click at [1457, 200] on span "Change selection" at bounding box center [1481, 203] width 57 height 9
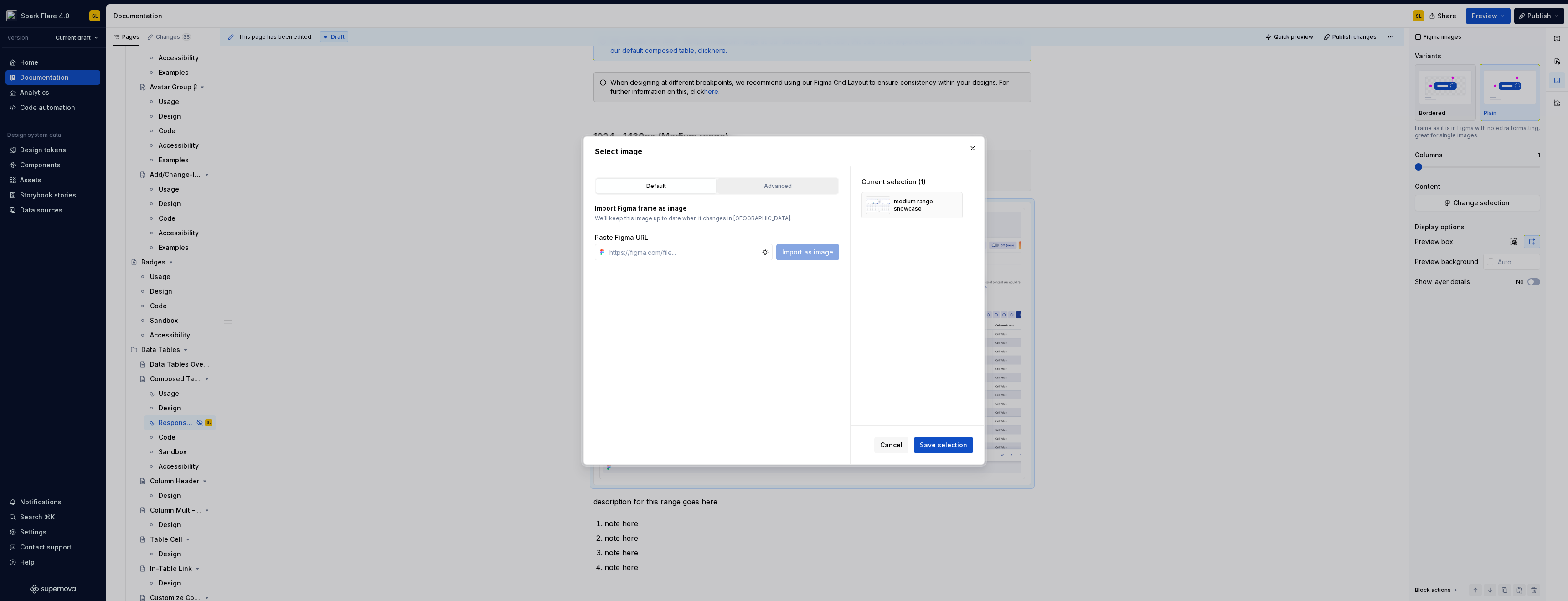
click at [771, 179] on button "Advanced" at bounding box center [778, 186] width 121 height 15
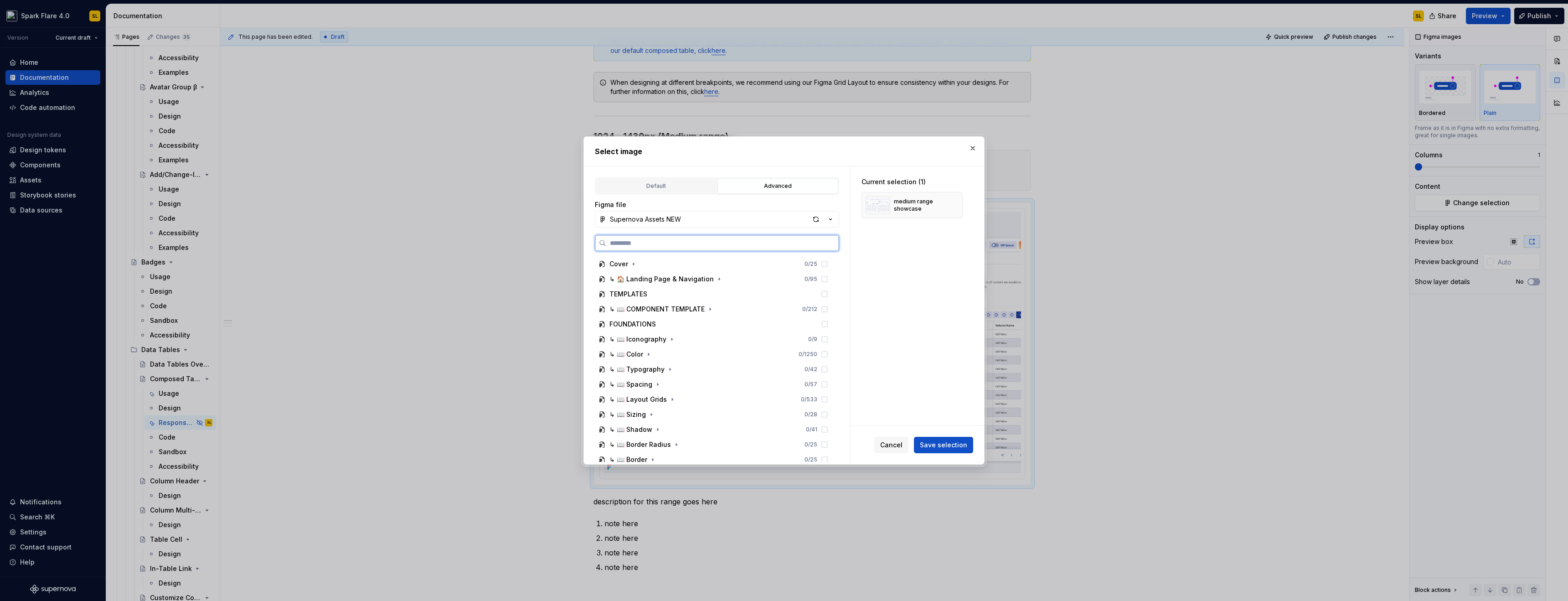
click at [747, 245] on input "search" at bounding box center [723, 243] width 233 height 9
click at [817, 217] on div "button" at bounding box center [816, 219] width 13 height 13
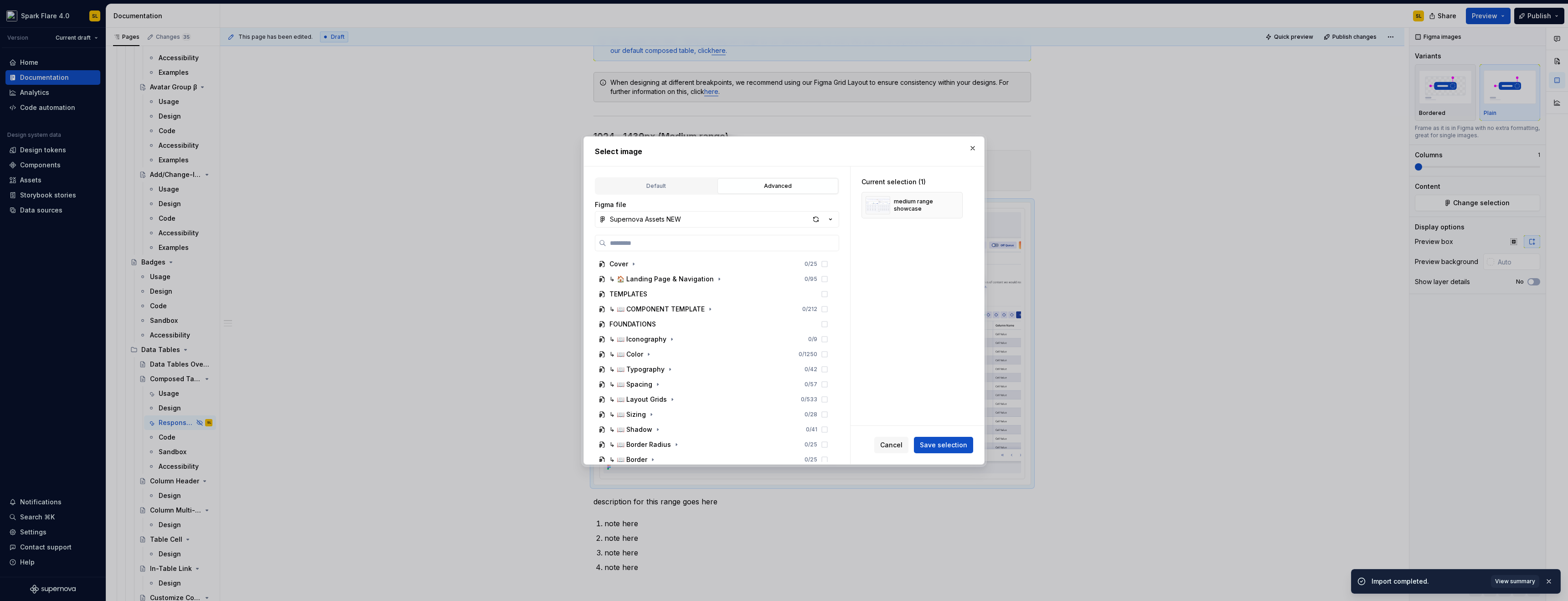
click at [975, 147] on button "button" at bounding box center [973, 148] width 13 height 13
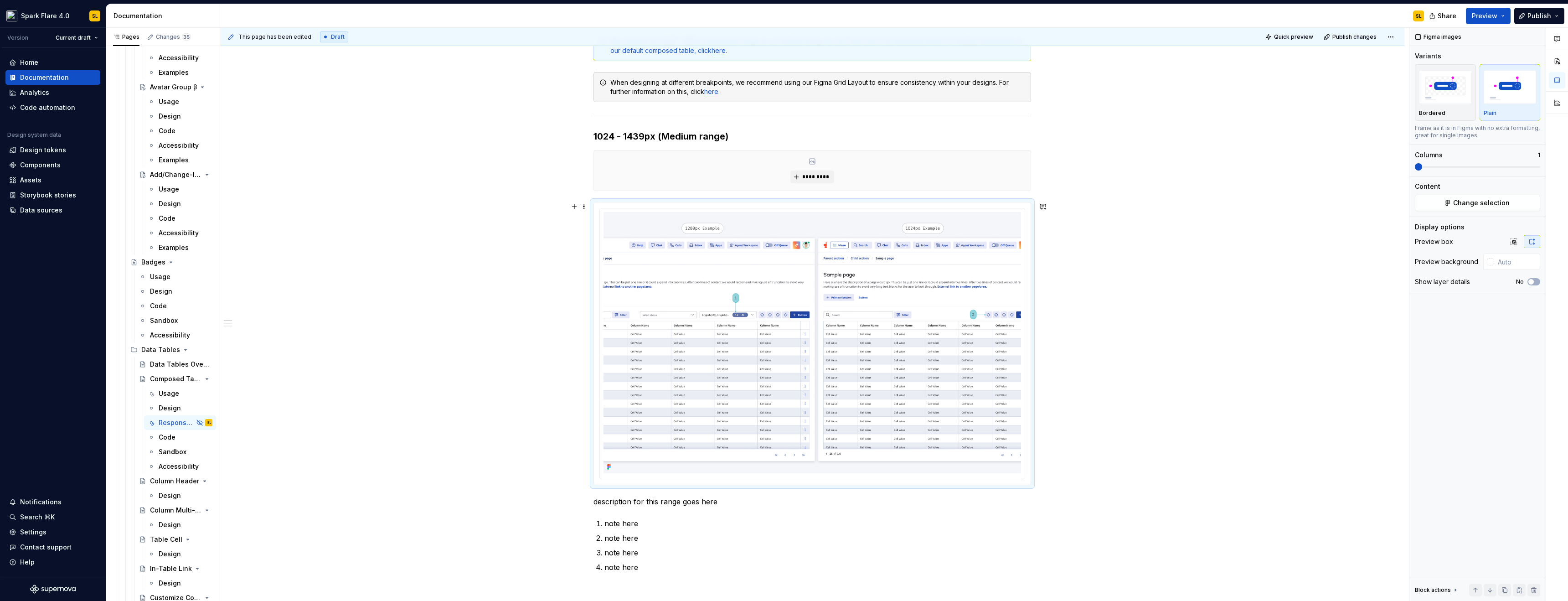
click at [482, 220] on div "********* overall description goes here for breakpoint based design We consider…" at bounding box center [812, 544] width 1184 height 1218
click at [1136, 277] on div "********* overall description goes here for breakpoint based design We consider…" at bounding box center [812, 544] width 1184 height 1218
click at [584, 153] on span at bounding box center [584, 154] width 7 height 13
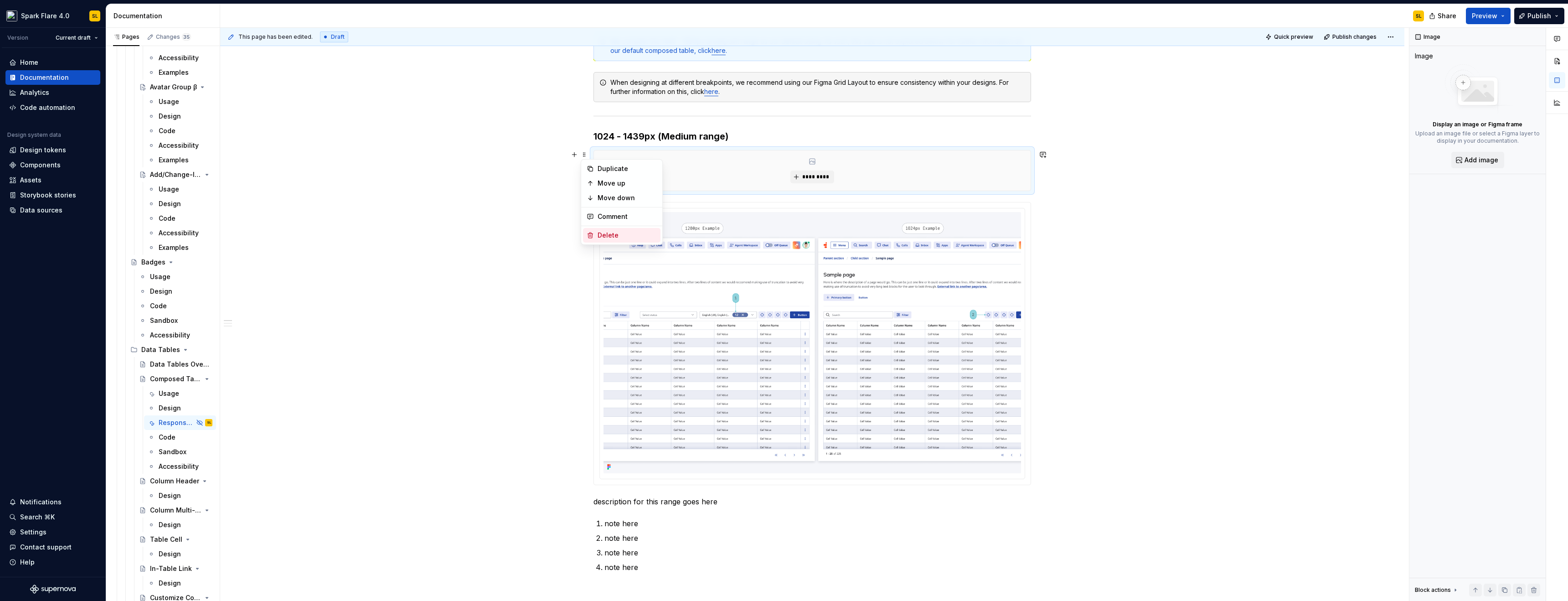
click at [634, 231] on div "Delete" at bounding box center [627, 235] width 59 height 9
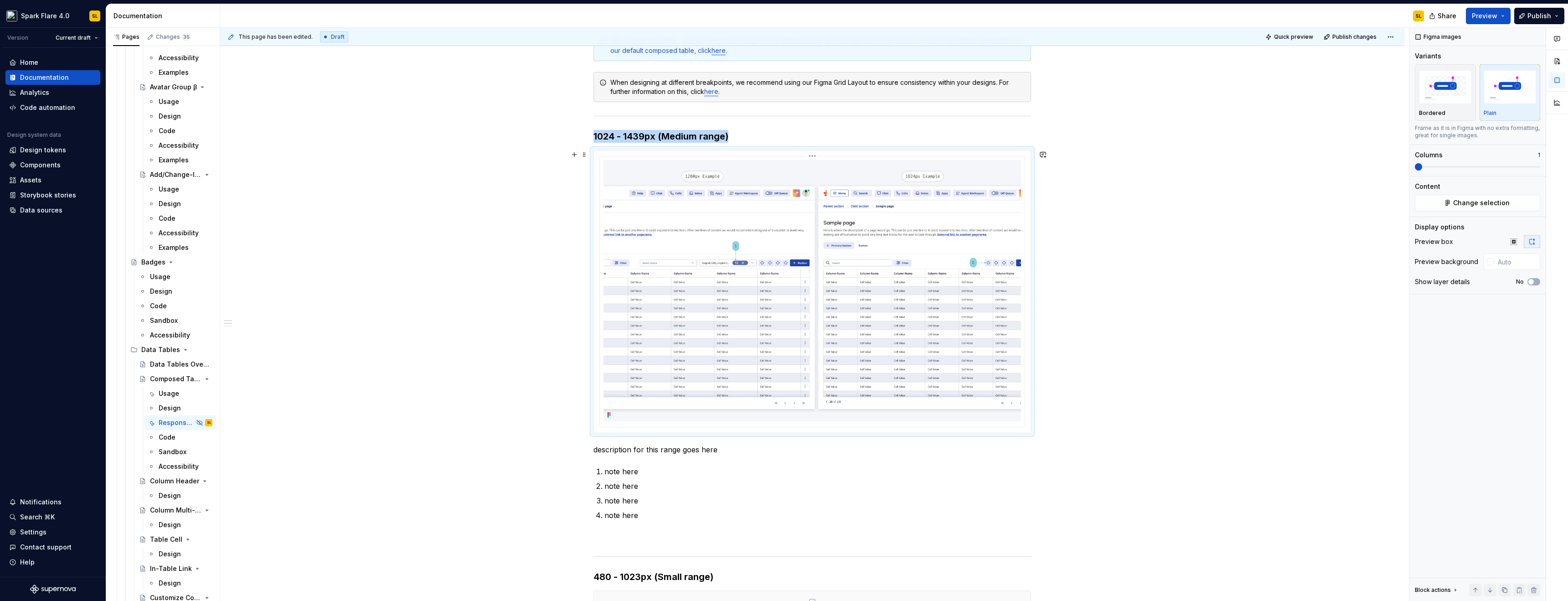
click at [472, 339] on div "********* overall description goes here for breakpoint based design We consider…" at bounding box center [812, 518] width 1184 height 1166
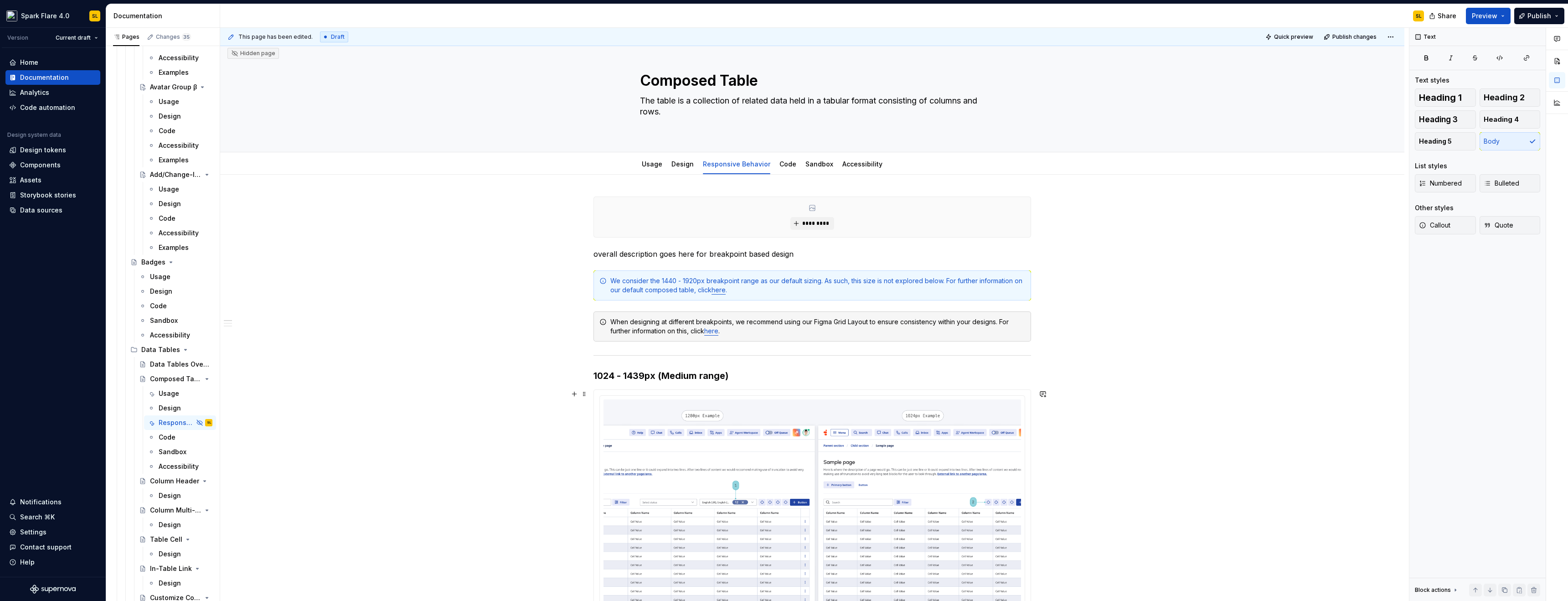
scroll to position [237, 0]
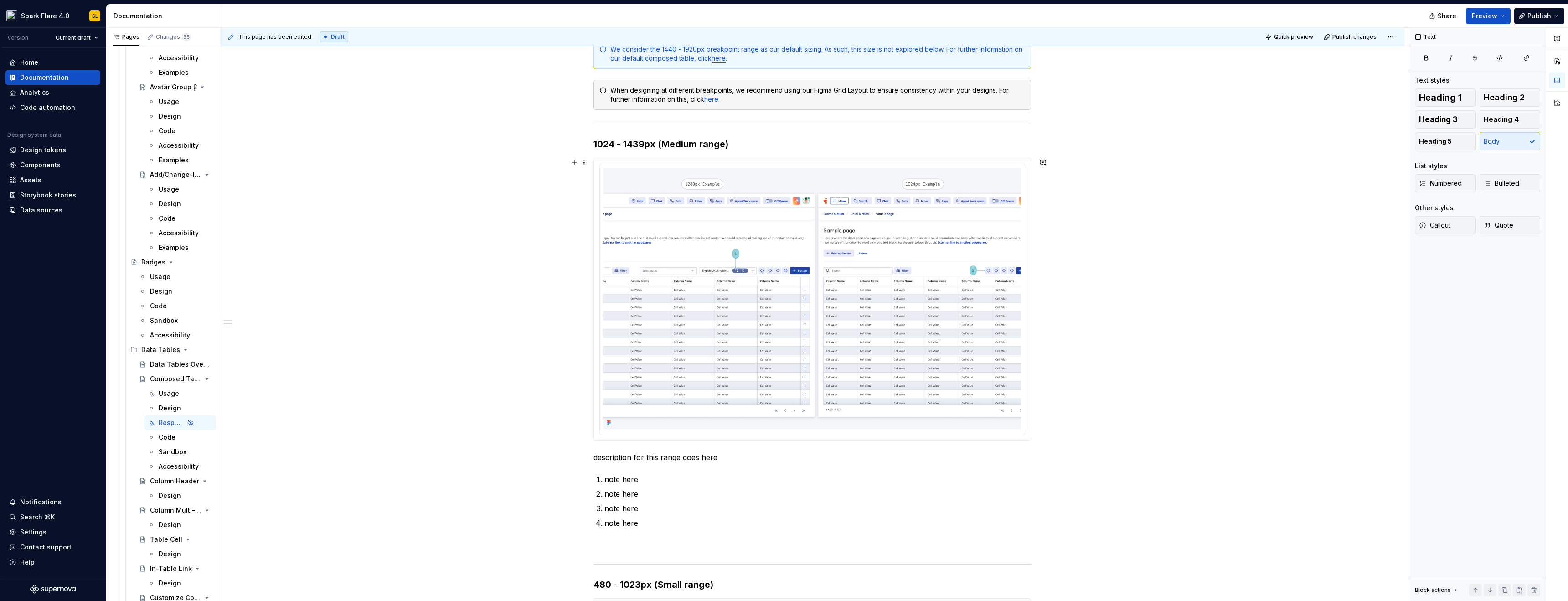
type textarea "*"
